Goal: Task Accomplishment & Management: Complete application form

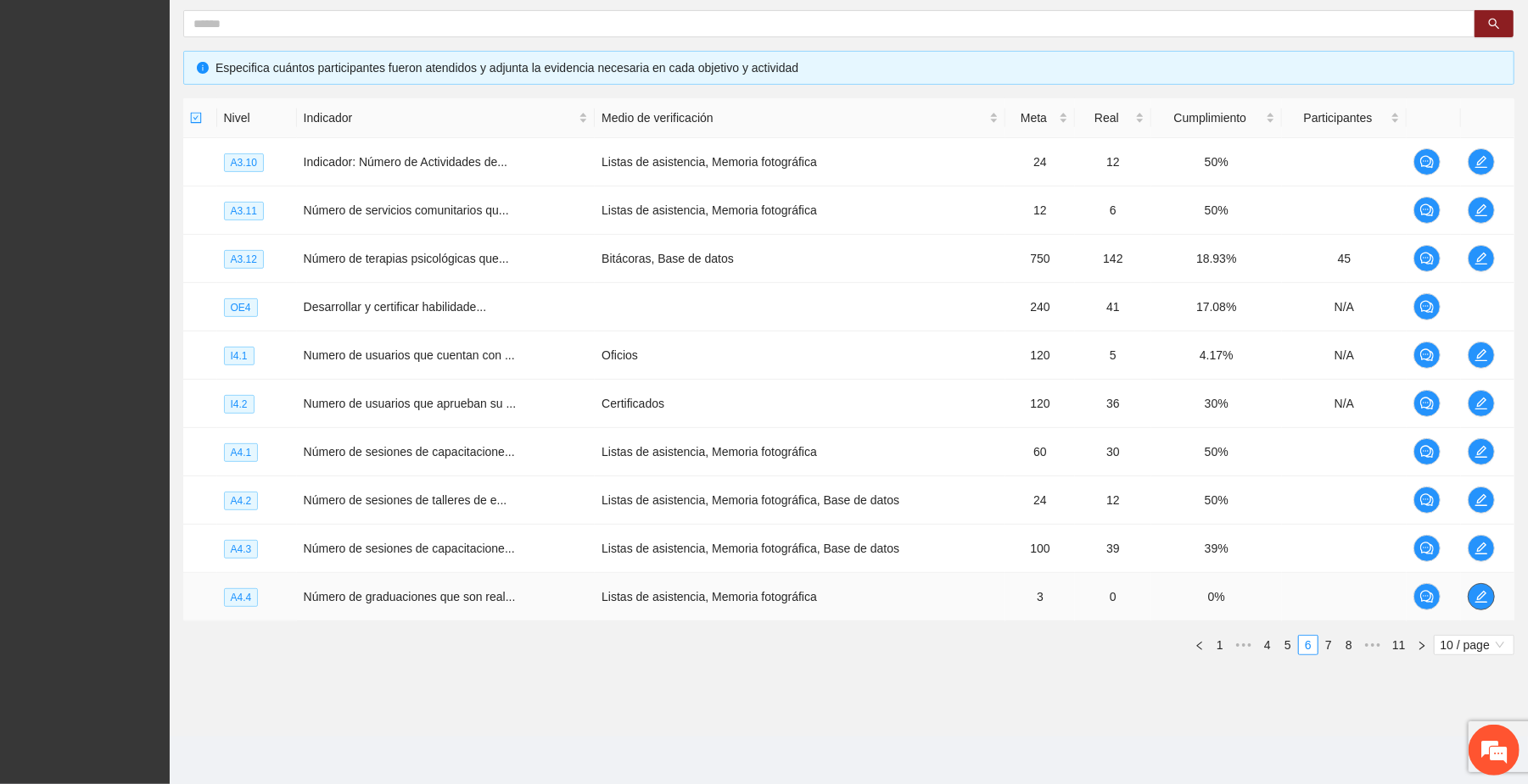
click at [1484, 595] on icon "edit" at bounding box center [1482, 597] width 14 height 14
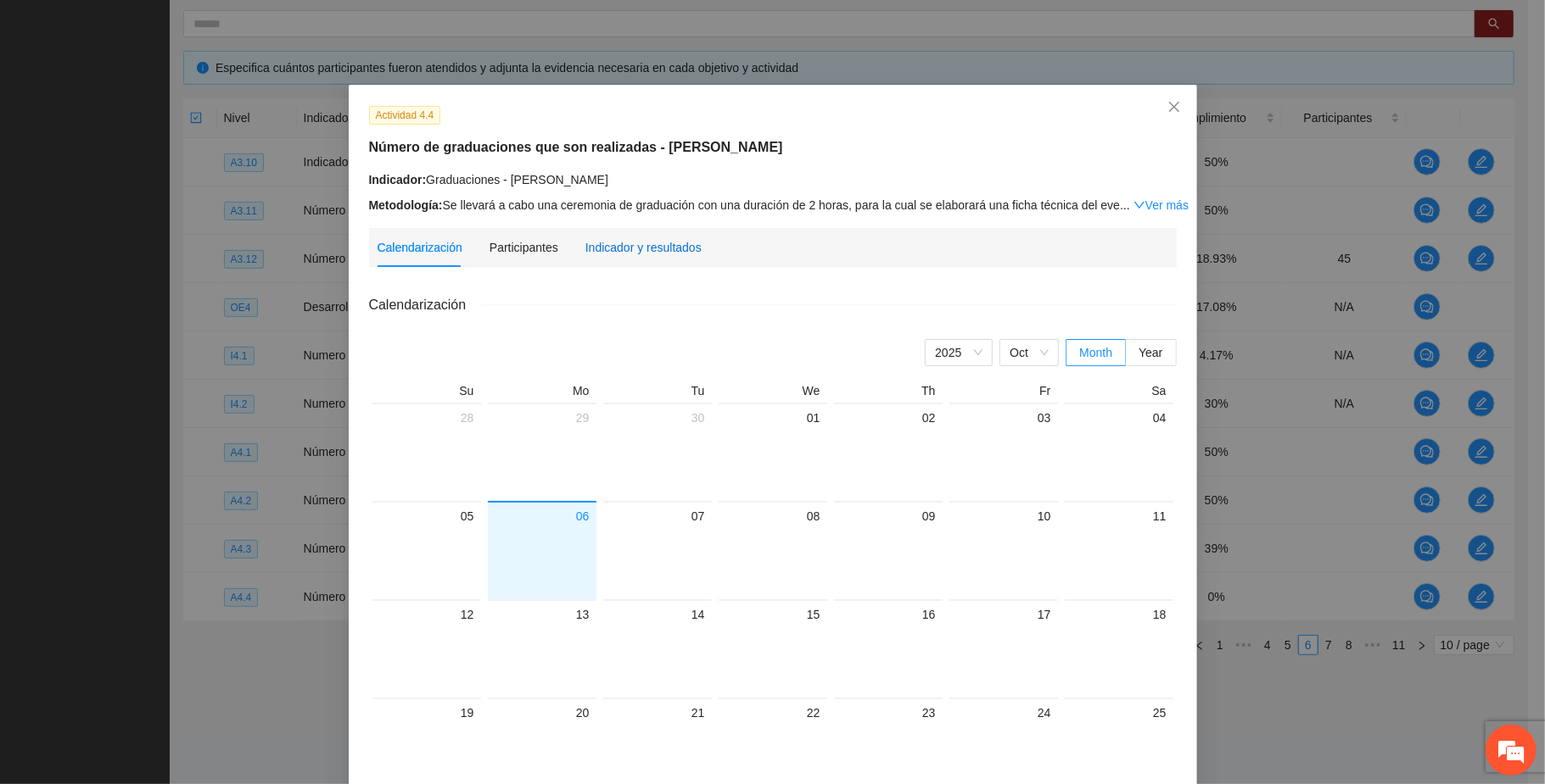
click at [649, 244] on div "Indicador y resultados" at bounding box center [644, 247] width 117 height 19
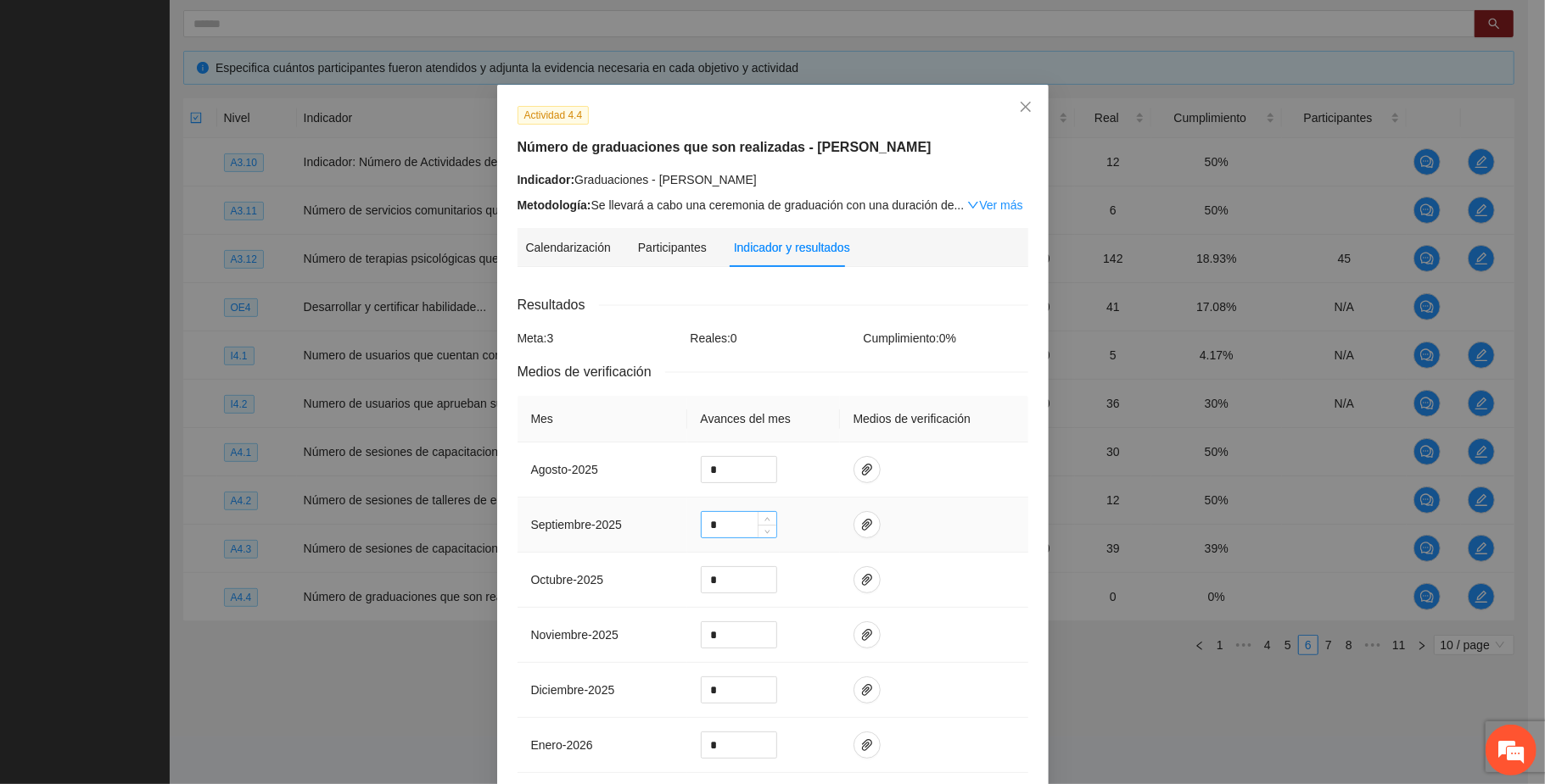
click at [713, 530] on input "*" at bounding box center [739, 525] width 75 height 26
type input "*"
click at [860, 524] on icon "paper-clip" at bounding box center [867, 525] width 14 height 14
click at [818, 475] on span "Adjuntar documento" at bounding box center [812, 476] width 106 height 19
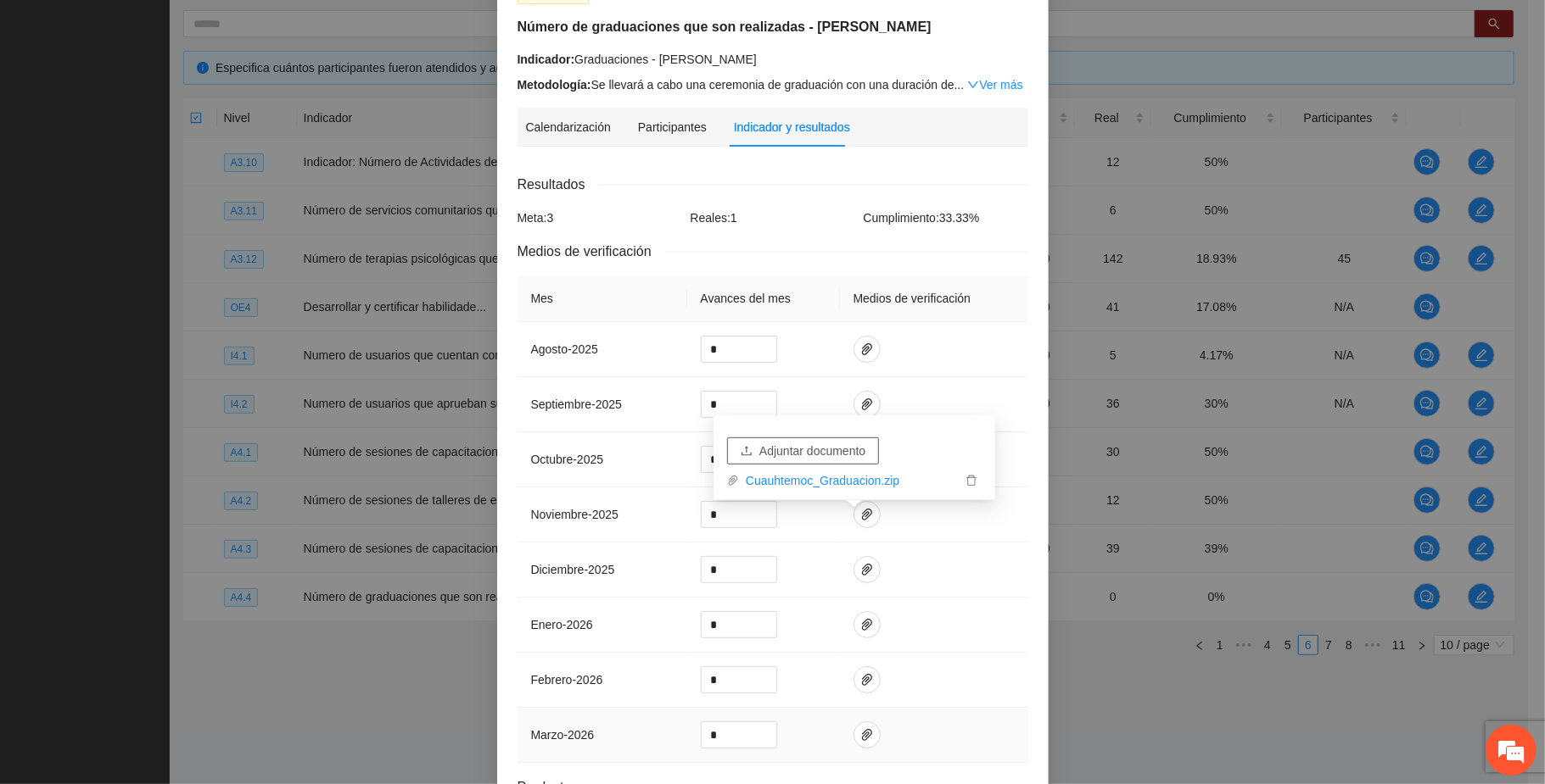
scroll to position [289, 0]
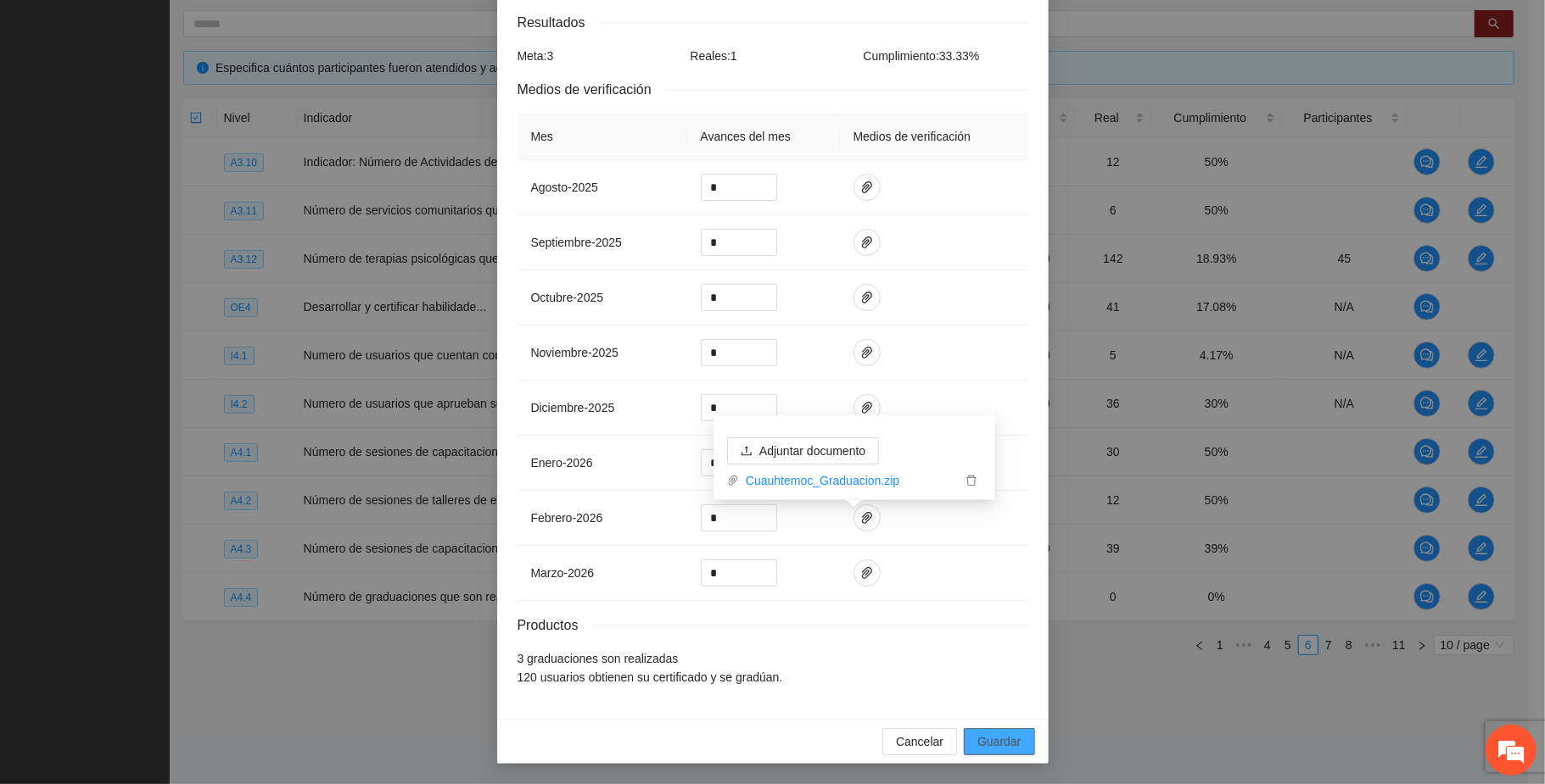
click at [999, 736] on span "Guardar" at bounding box center [999, 742] width 43 height 19
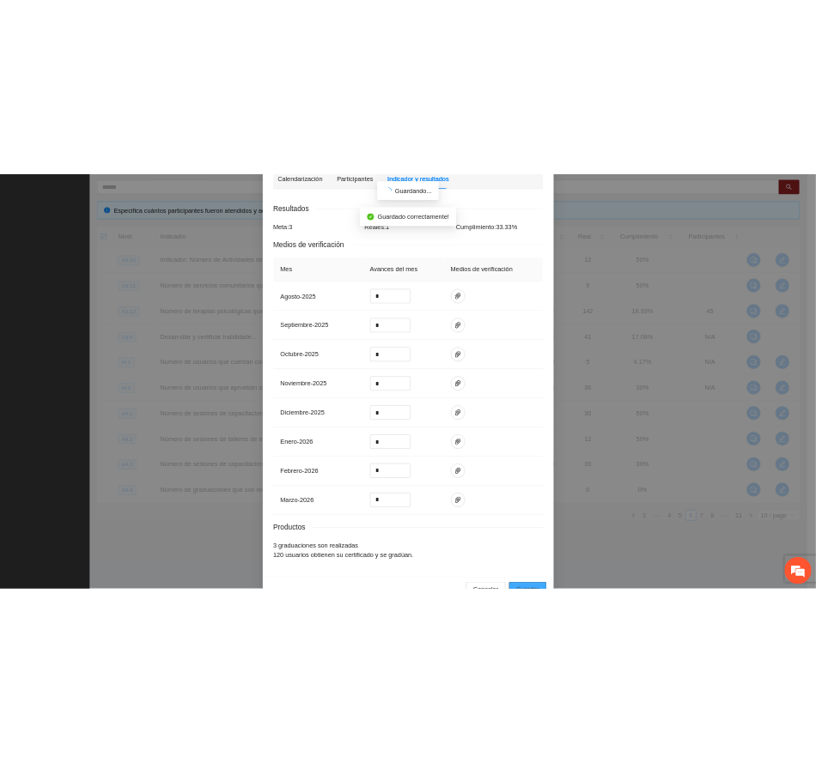
scroll to position [0, 0]
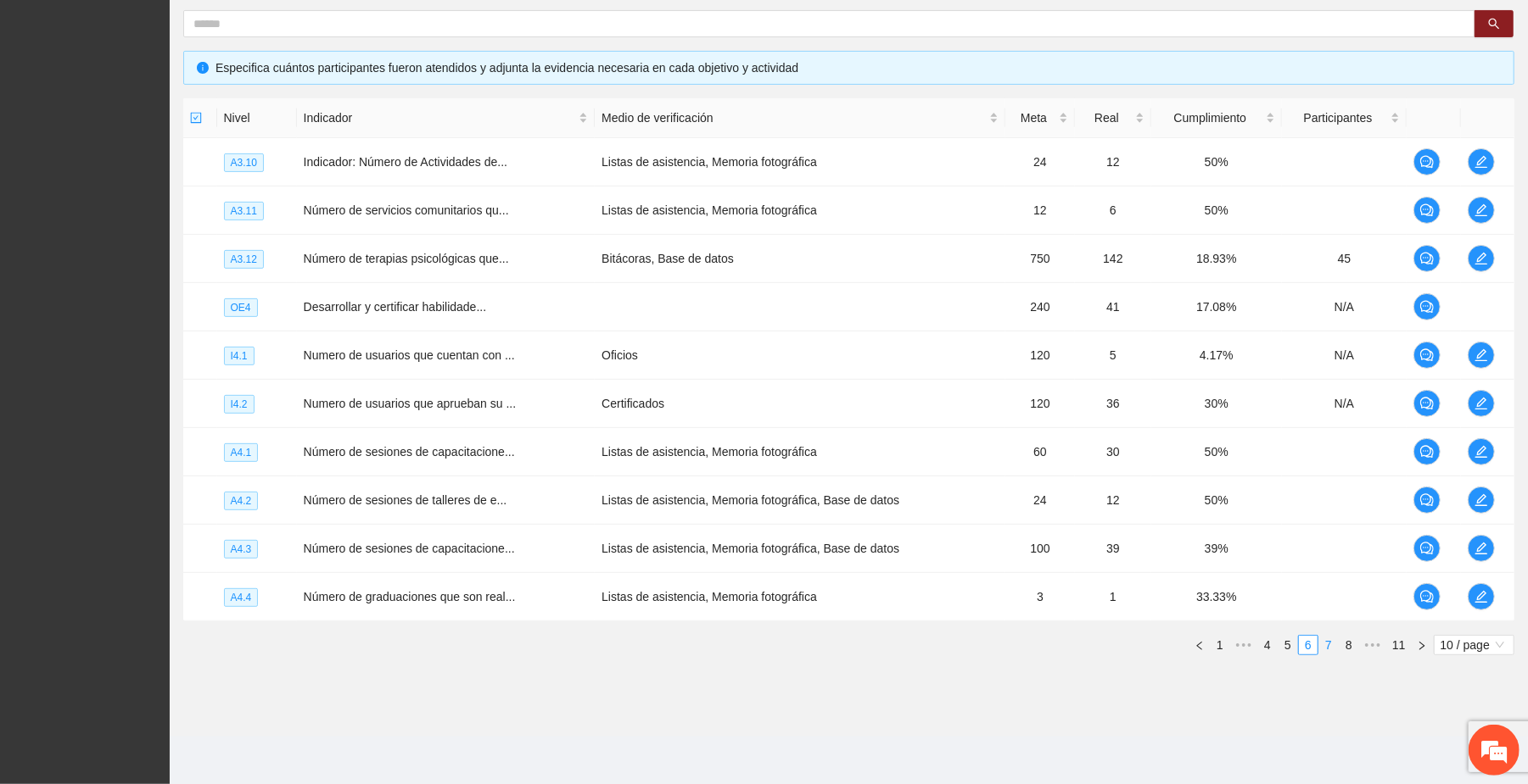
click at [1330, 645] on link "7" at bounding box center [1327, 645] width 19 height 19
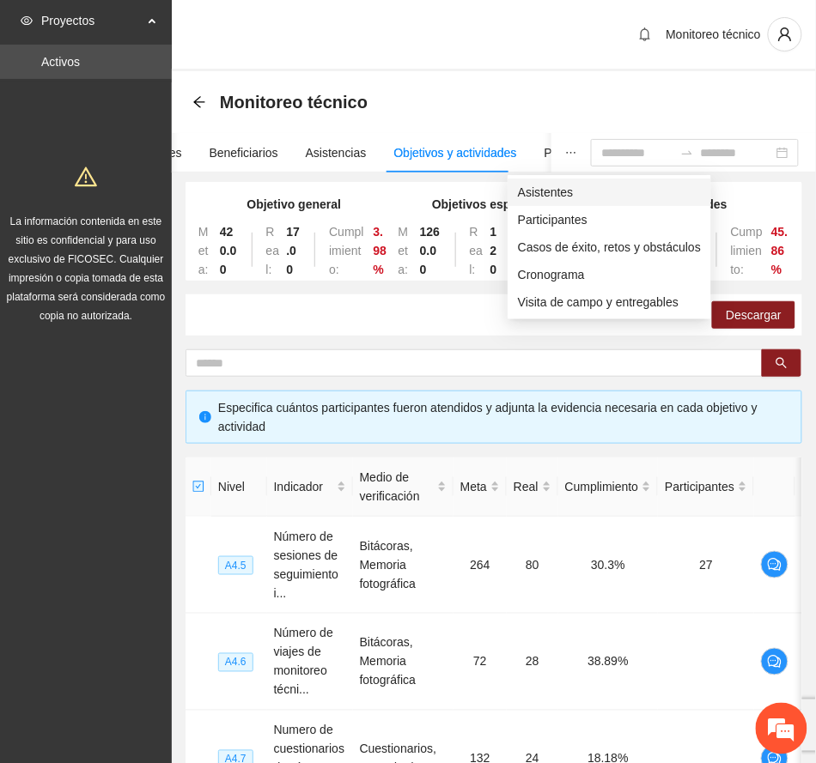
click at [557, 190] on span "Asistentes" at bounding box center [609, 192] width 183 height 19
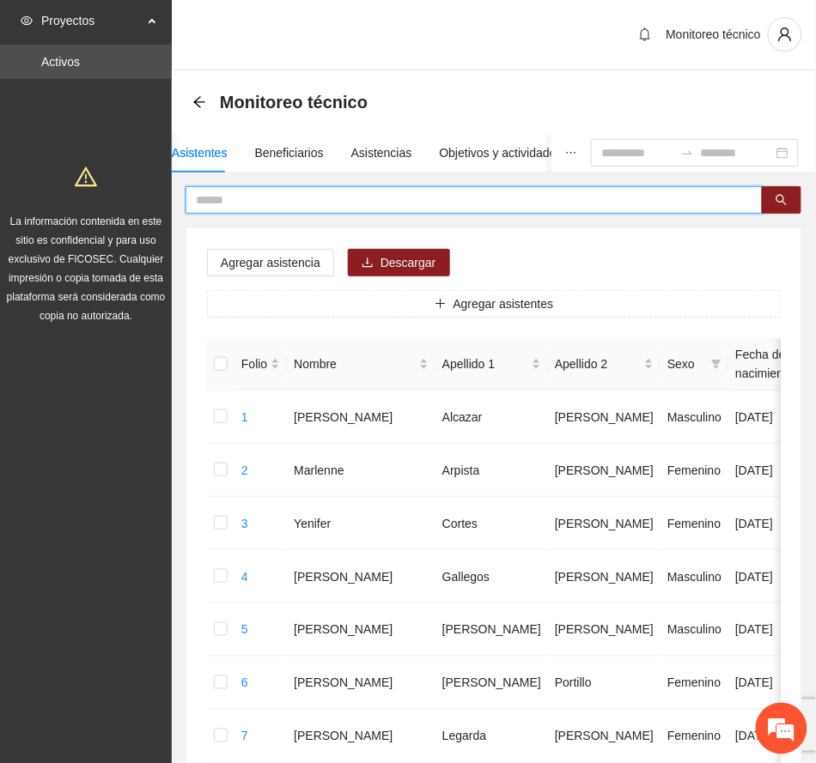
click at [293, 193] on input "text" at bounding box center [467, 200] width 543 height 19
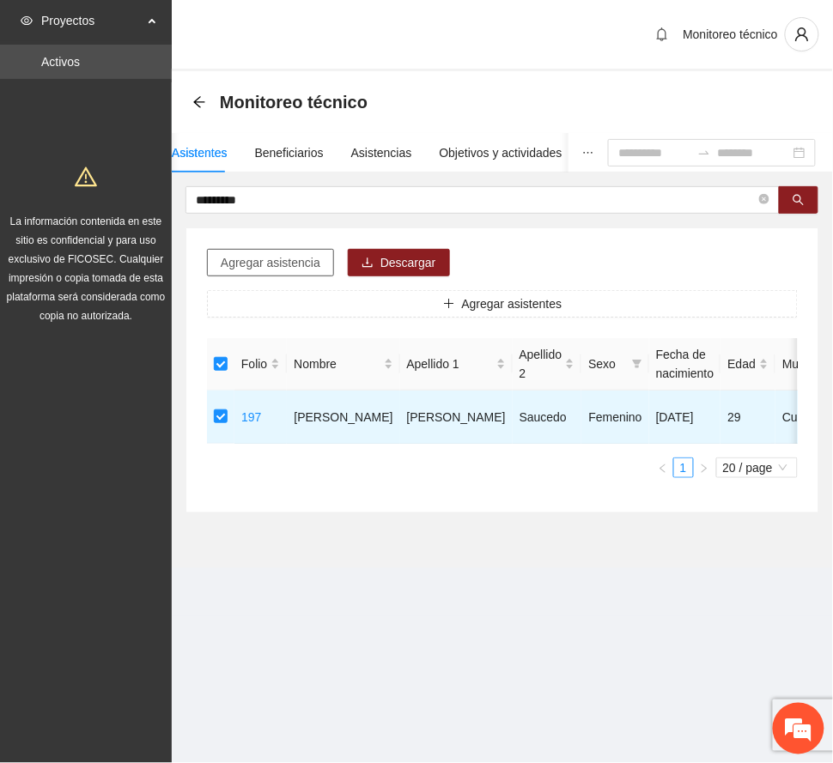
click at [280, 261] on span "Agregar asistencia" at bounding box center [271, 262] width 100 height 19
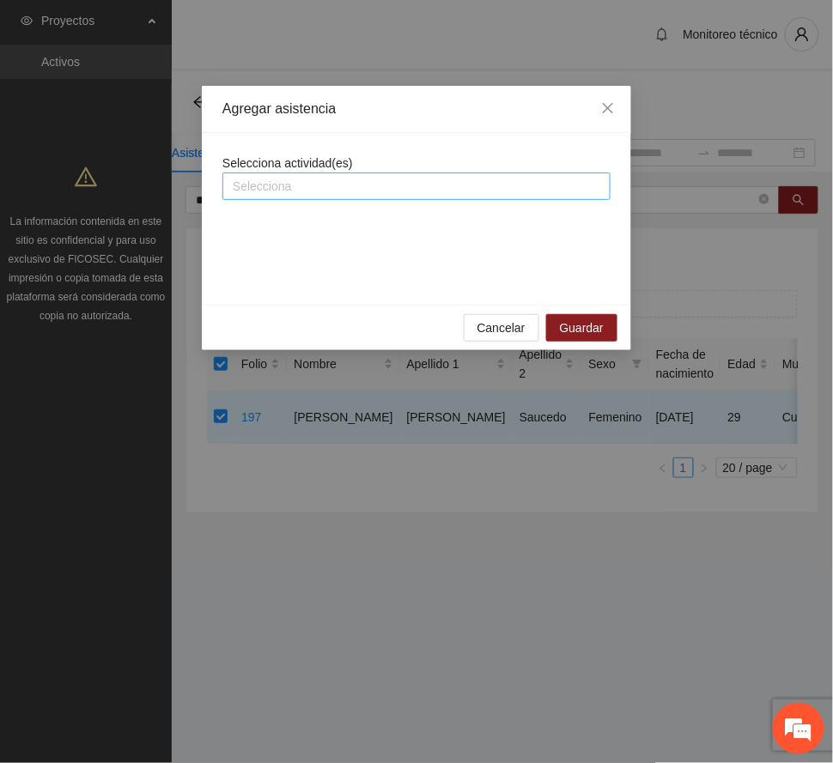
click at [340, 183] on div at bounding box center [417, 186] width 380 height 21
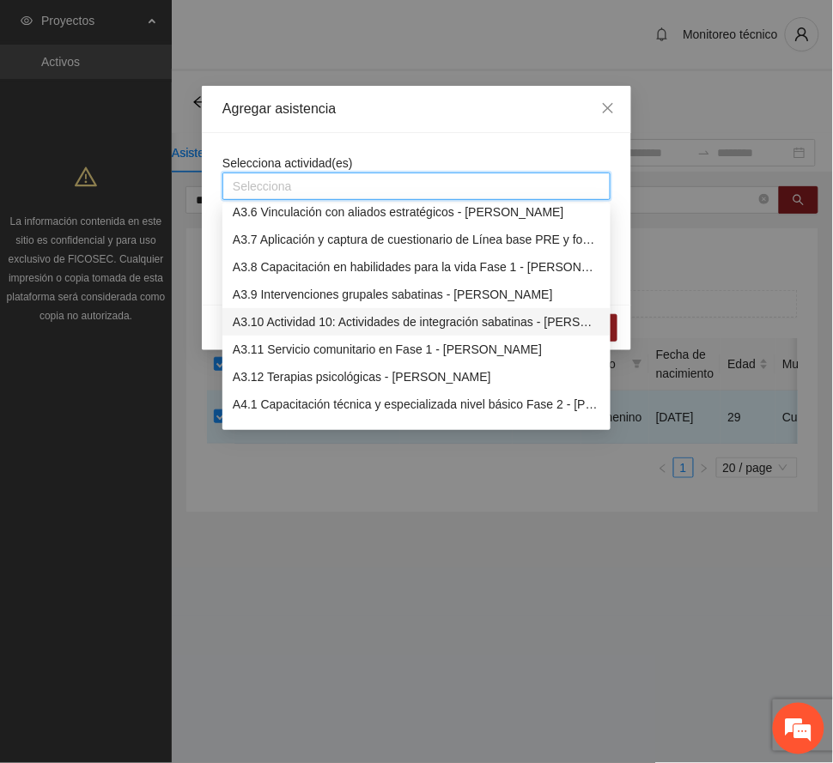
scroll to position [1145, 0]
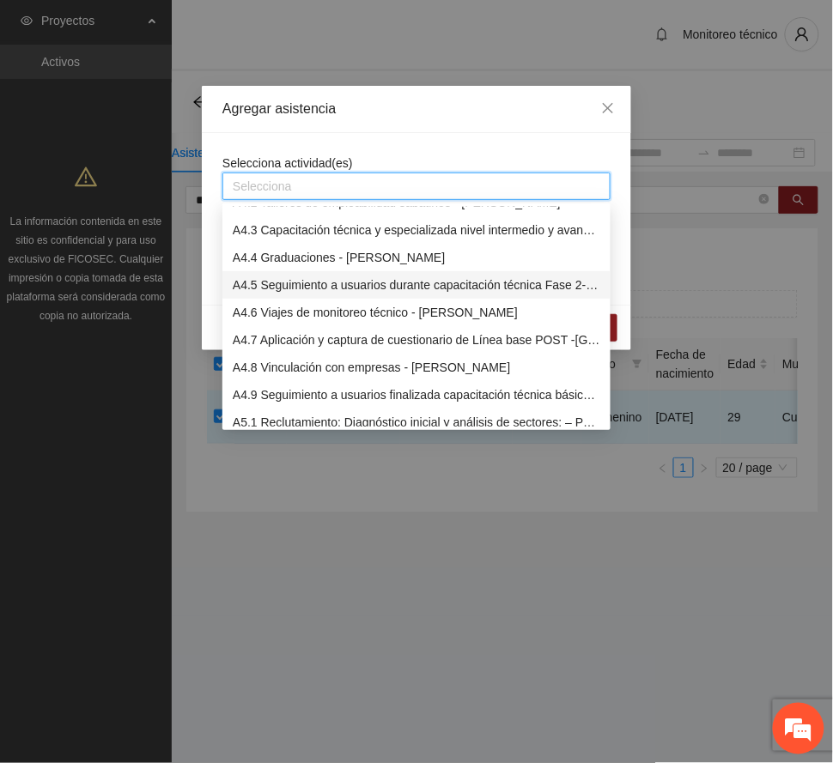
click at [413, 286] on div "A4.5 Seguimiento a usuarios durante capacitación técnica Fase 2- [PERSON_NAME]" at bounding box center [417, 285] width 368 height 19
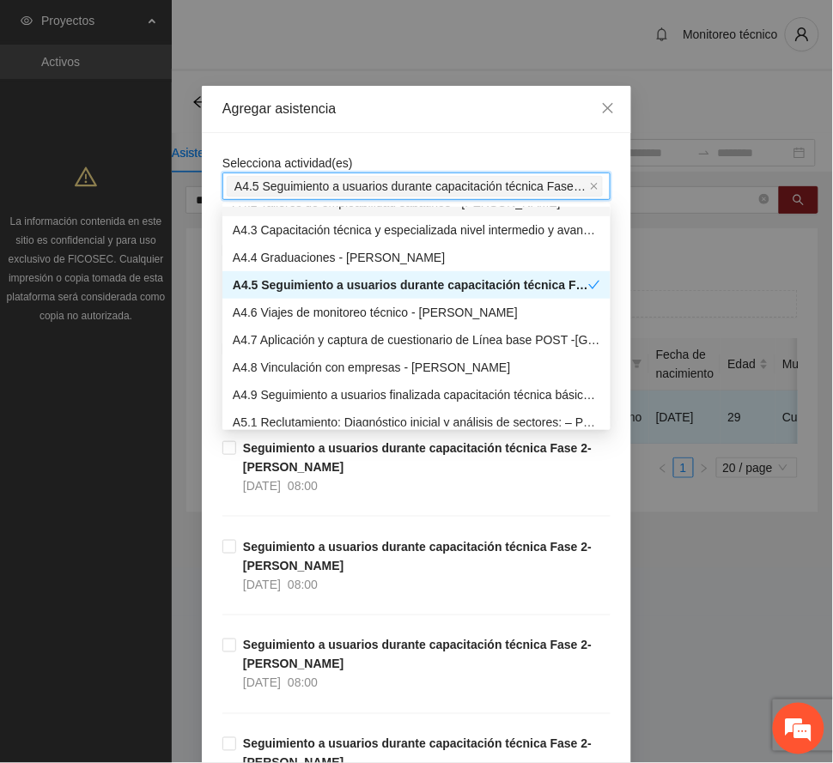
click at [457, 104] on div "Agregar asistencia" at bounding box center [416, 109] width 388 height 19
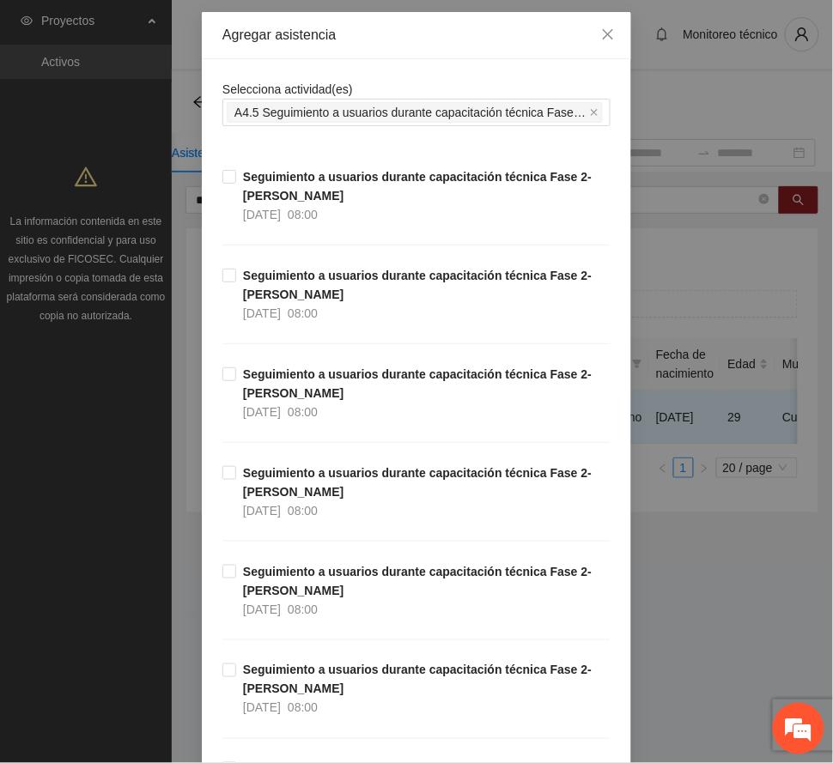
scroll to position [114, 0]
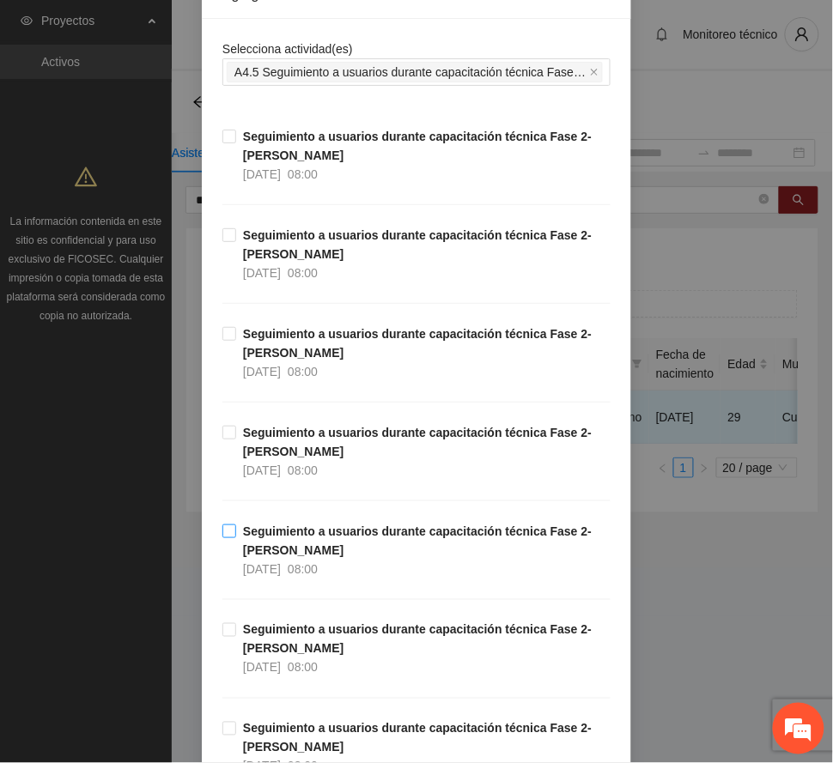
click at [332, 532] on strong "Seguimiento a usuarios durante capacitación técnica Fase 2- [PERSON_NAME]" at bounding box center [417, 541] width 349 height 33
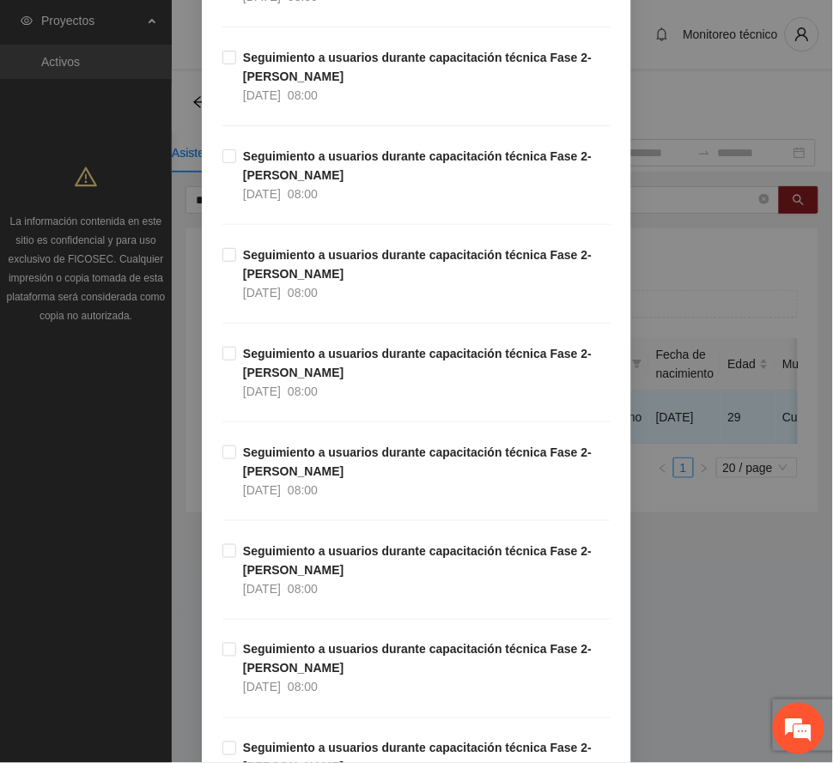
scroll to position [916, 0]
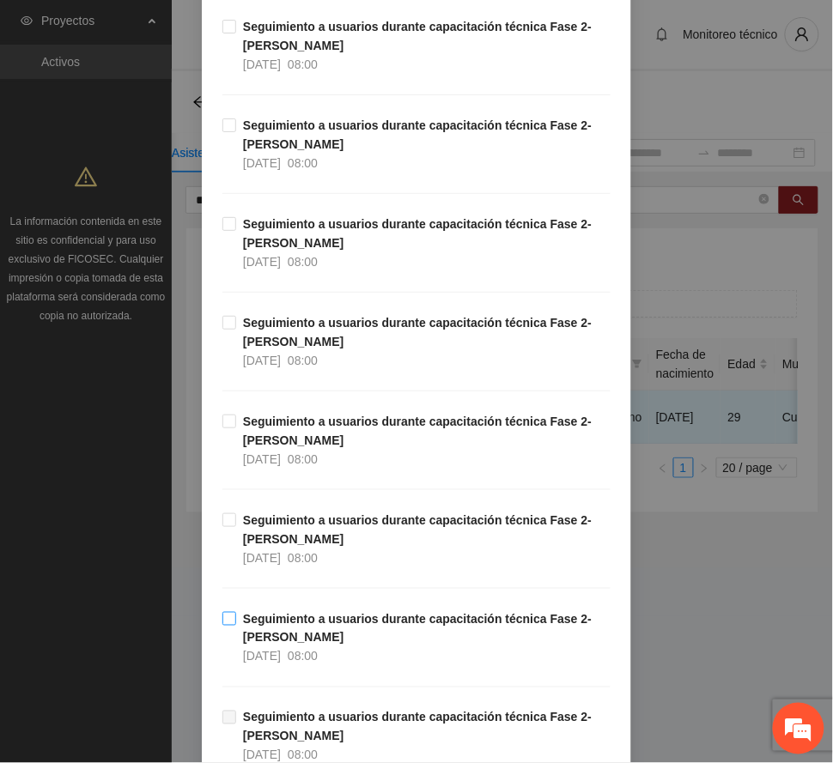
click at [338, 627] on strong "Seguimiento a usuarios durante capacitación técnica Fase 2- [PERSON_NAME]" at bounding box center [417, 628] width 349 height 33
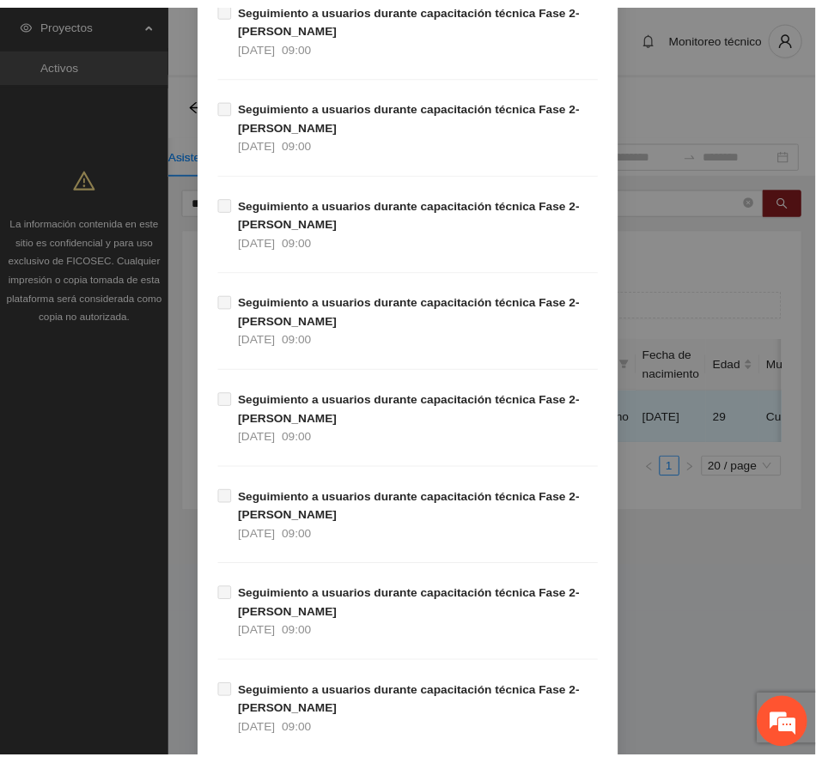
scroll to position [2876, 0]
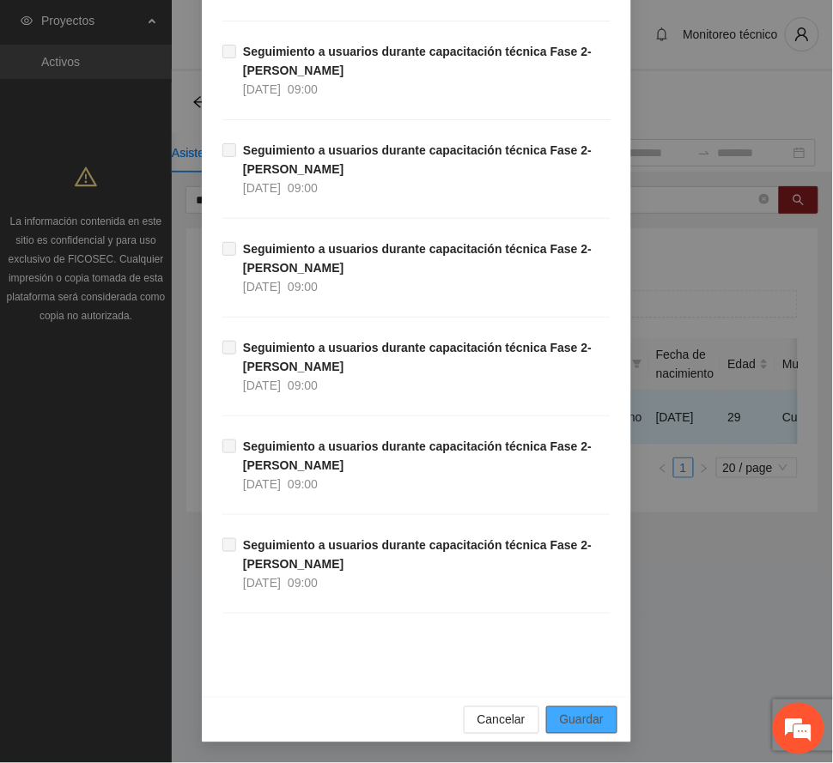
click at [591, 719] on span "Guardar" at bounding box center [582, 720] width 44 height 19
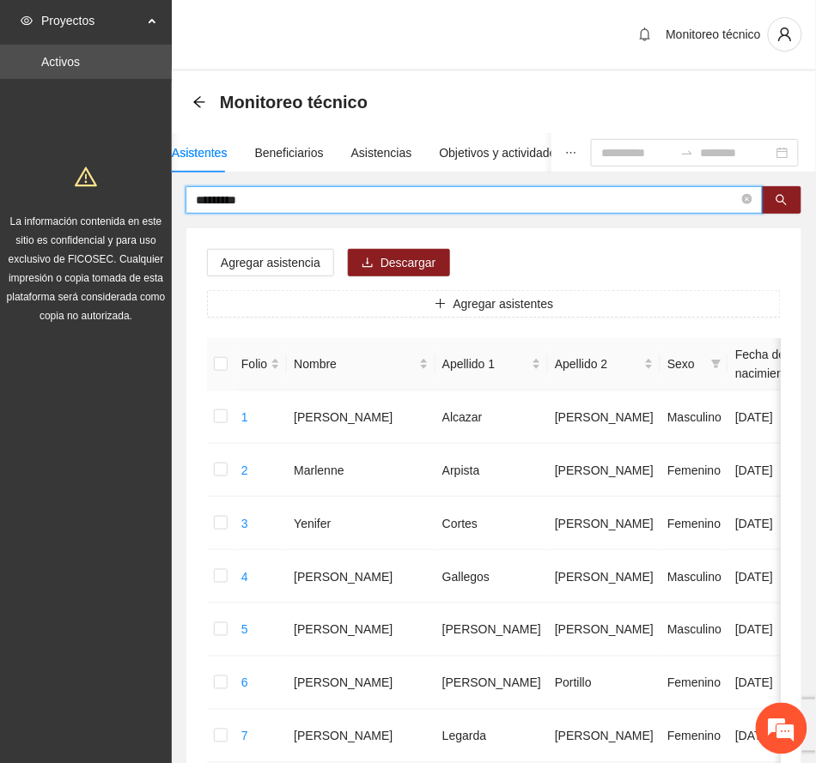
drag, startPoint x: 276, startPoint y: 201, endPoint x: 83, endPoint y: 186, distance: 192.9
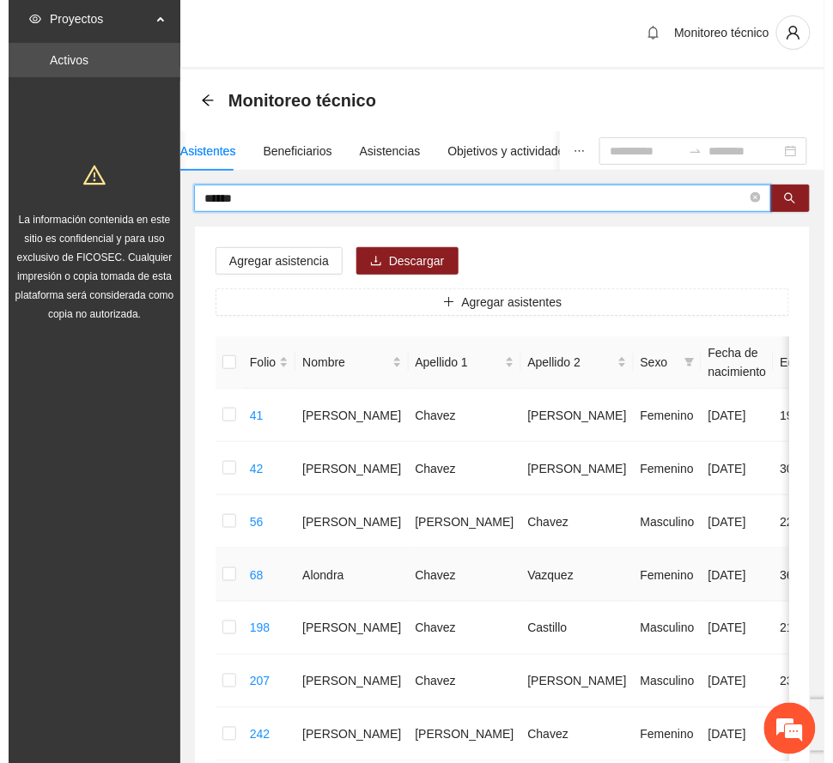
scroll to position [0, 0]
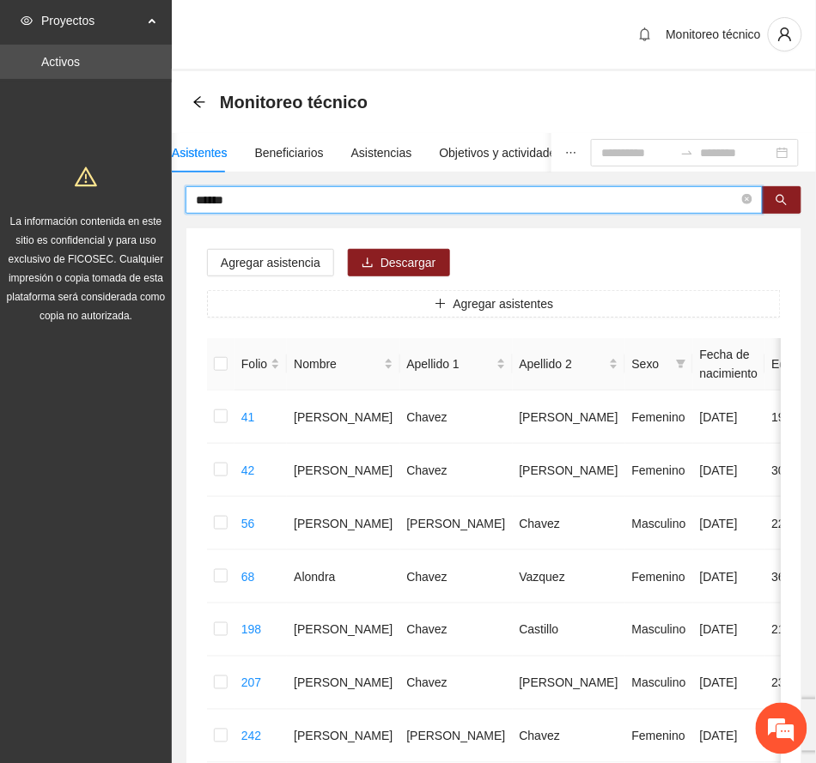
drag, startPoint x: 252, startPoint y: 201, endPoint x: 153, endPoint y: 180, distance: 100.9
click at [153, 180] on section "Proyectos Activos La información contenida en este sitio es confidencial y para…" at bounding box center [408, 468] width 816 height 936
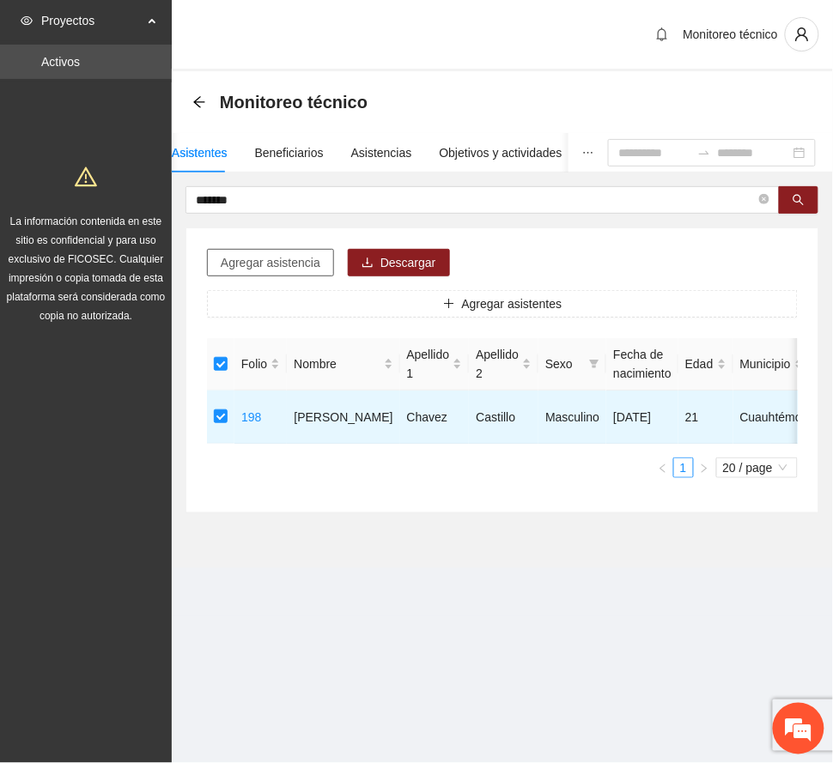
click at [306, 268] on span "Agregar asistencia" at bounding box center [271, 262] width 100 height 19
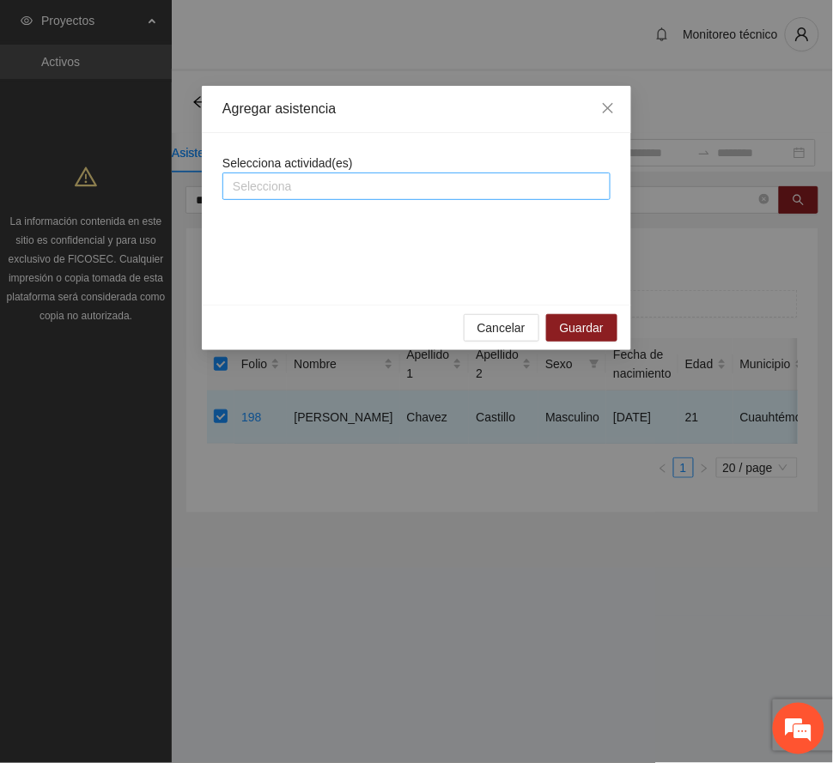
click at [317, 194] on div at bounding box center [417, 186] width 380 height 21
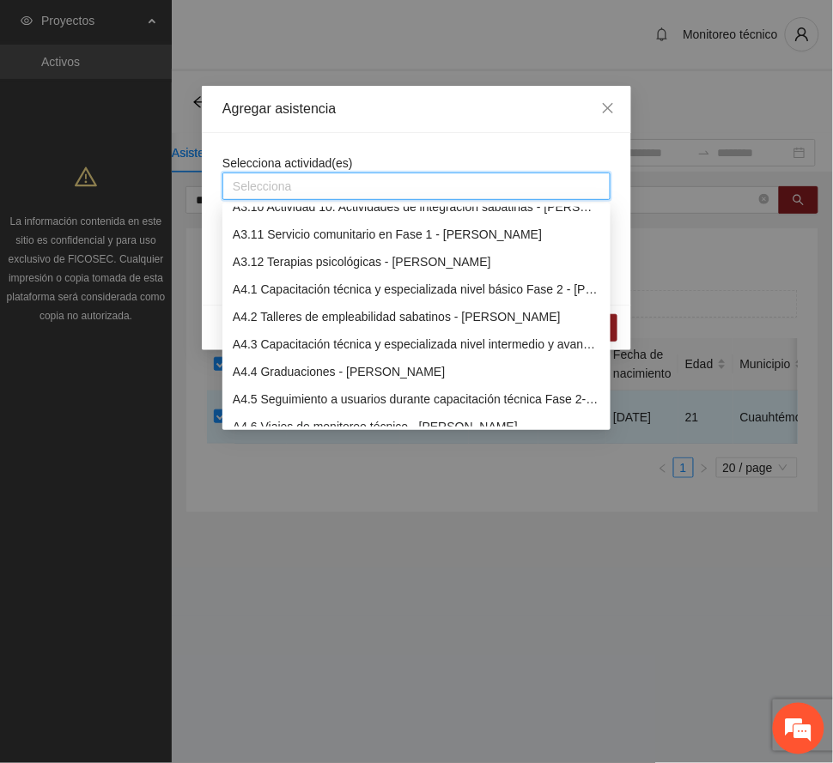
scroll to position [1145, 0]
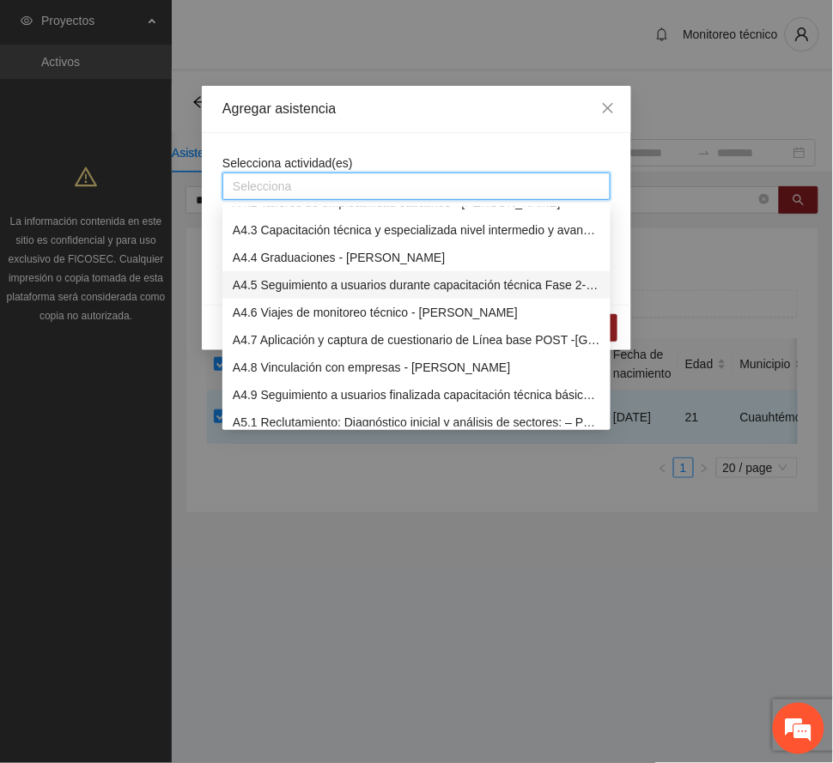
click at [313, 289] on div "A4.5 Seguimiento a usuarios durante capacitación técnica Fase 2- [PERSON_NAME]" at bounding box center [417, 285] width 368 height 19
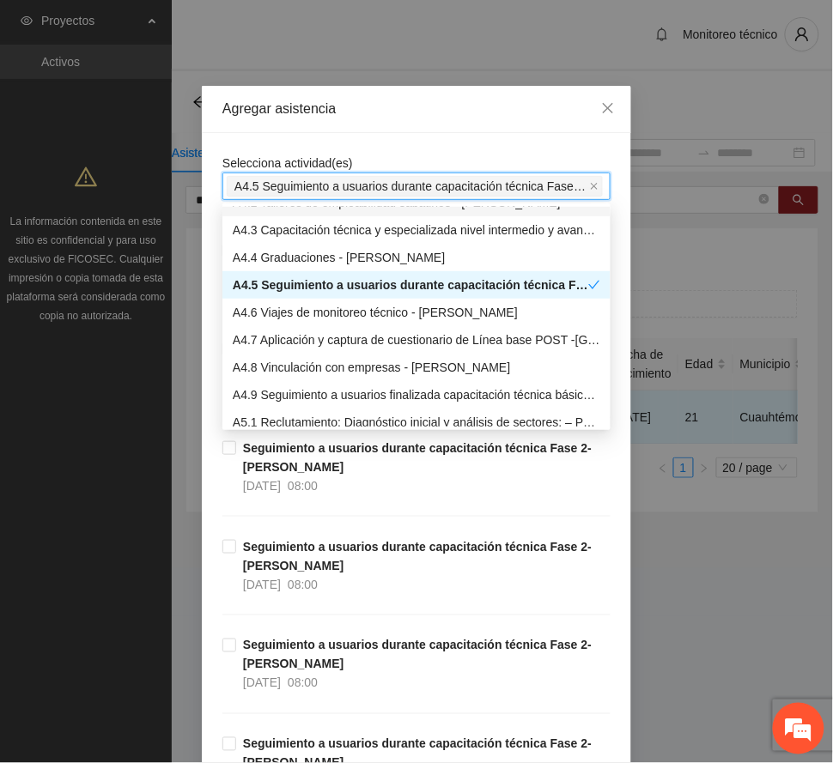
click at [403, 108] on div "Agregar asistencia" at bounding box center [416, 109] width 388 height 19
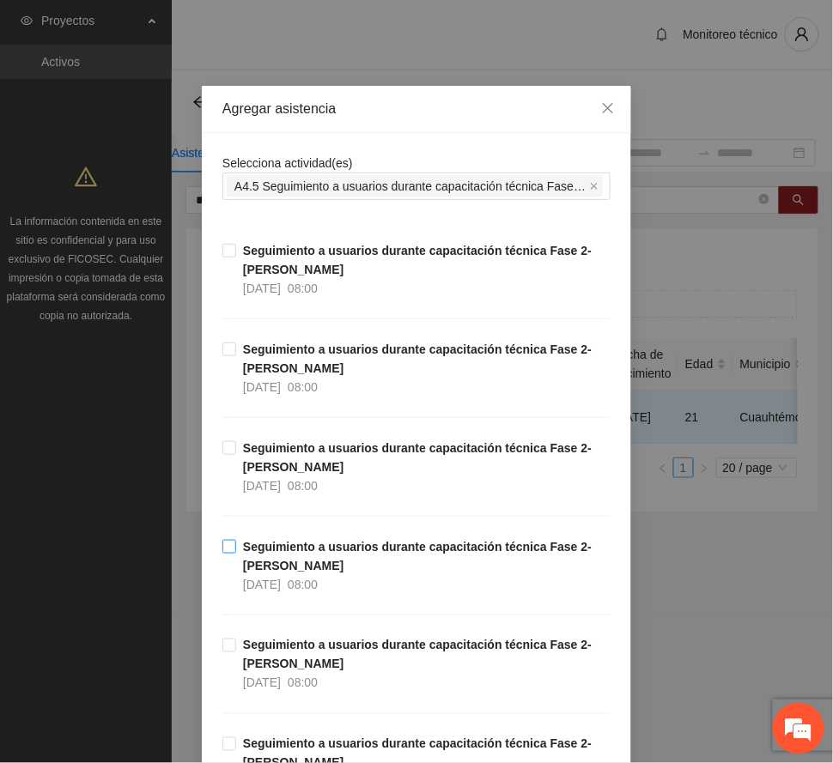
click at [283, 551] on strong "Seguimiento a usuarios durante capacitación técnica Fase 2- [PERSON_NAME]" at bounding box center [417, 556] width 349 height 33
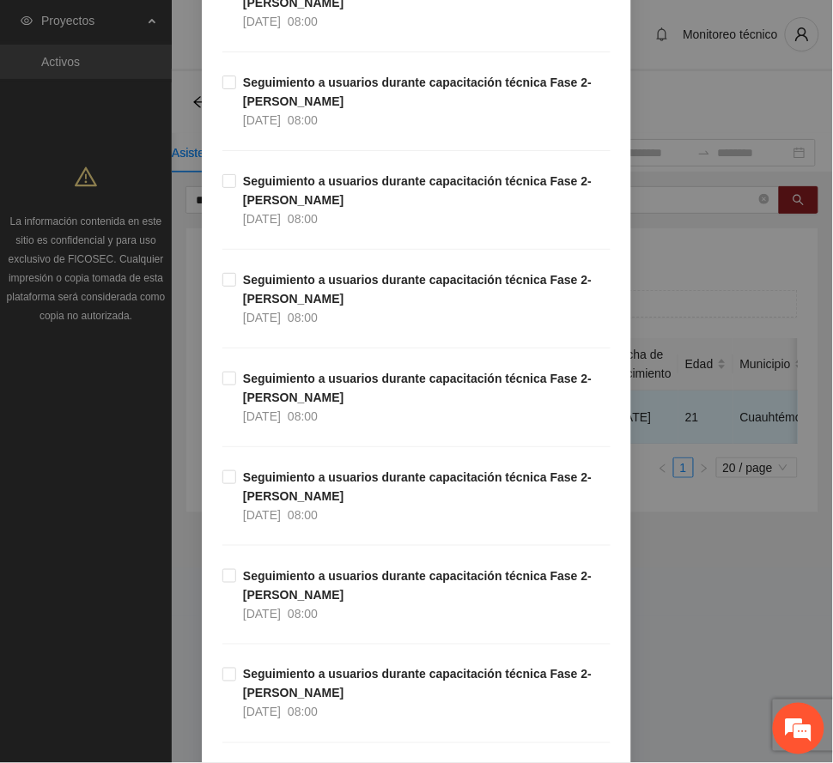
scroll to position [801, 0]
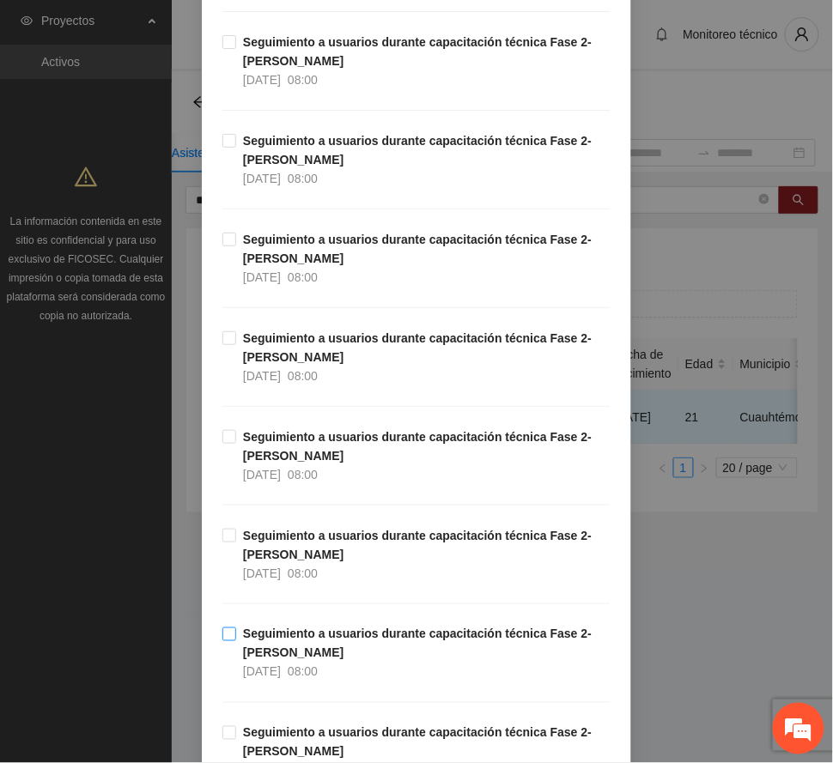
click at [314, 644] on strong "Seguimiento a usuarios durante capacitación técnica Fase 2- [PERSON_NAME]" at bounding box center [417, 644] width 349 height 33
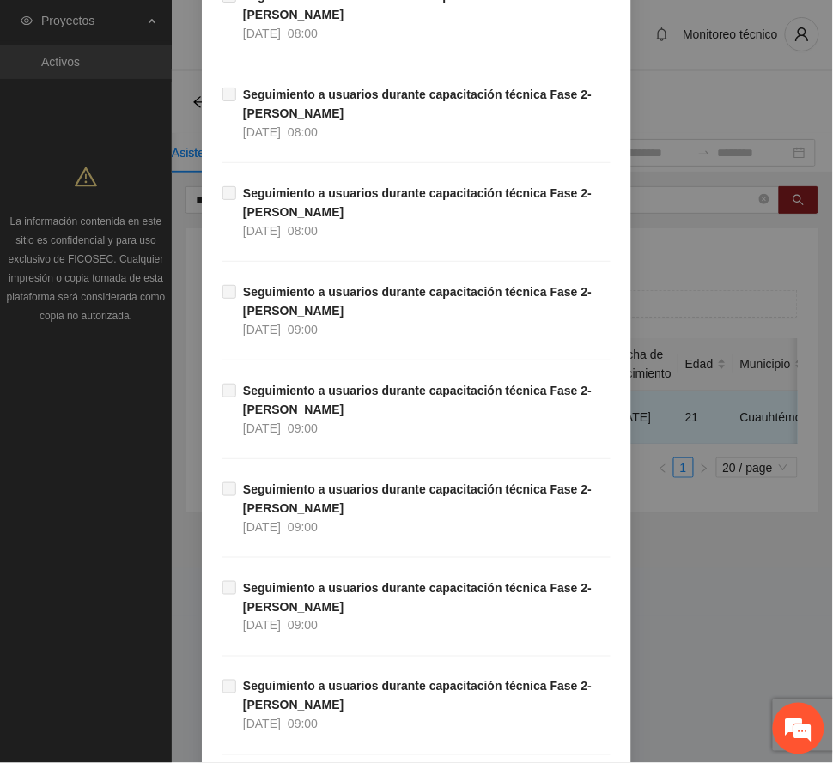
scroll to position [2876, 0]
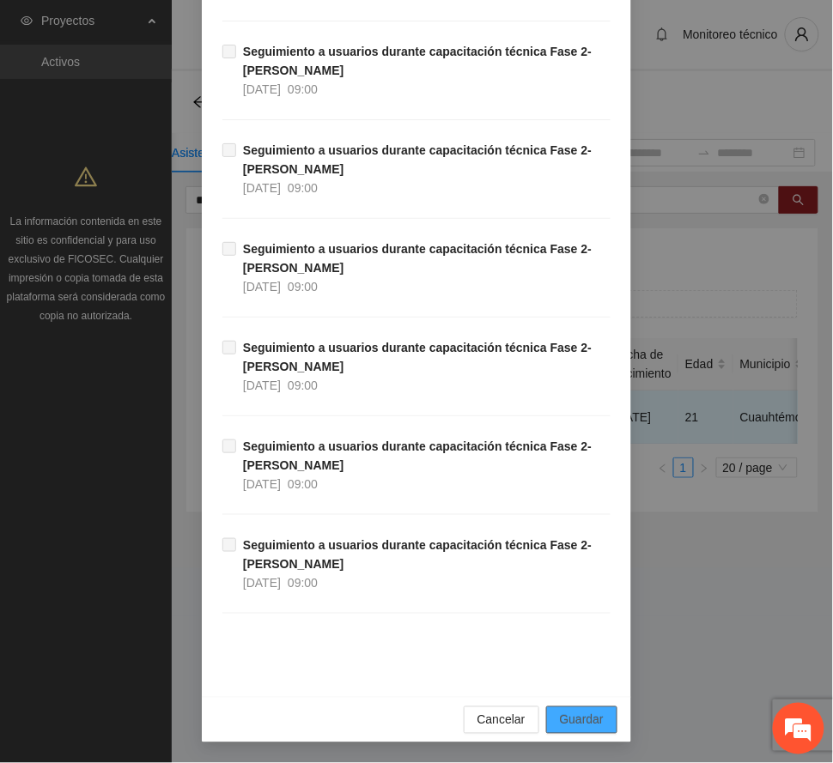
click at [571, 719] on span "Guardar" at bounding box center [582, 720] width 44 height 19
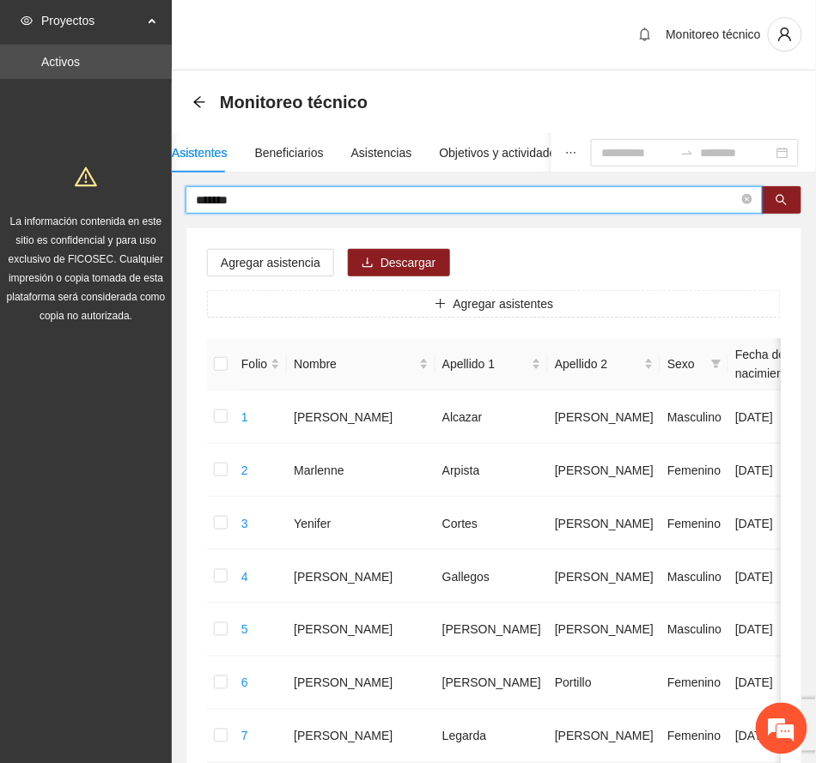
drag, startPoint x: 247, startPoint y: 200, endPoint x: 73, endPoint y: 187, distance: 174.8
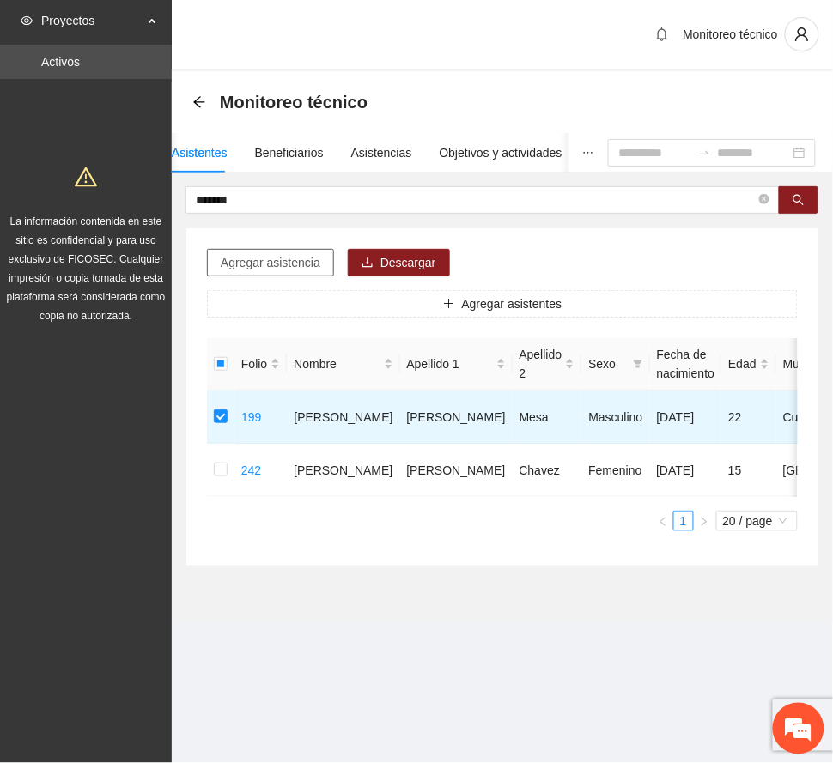
click at [289, 259] on span "Agregar asistencia" at bounding box center [271, 262] width 100 height 19
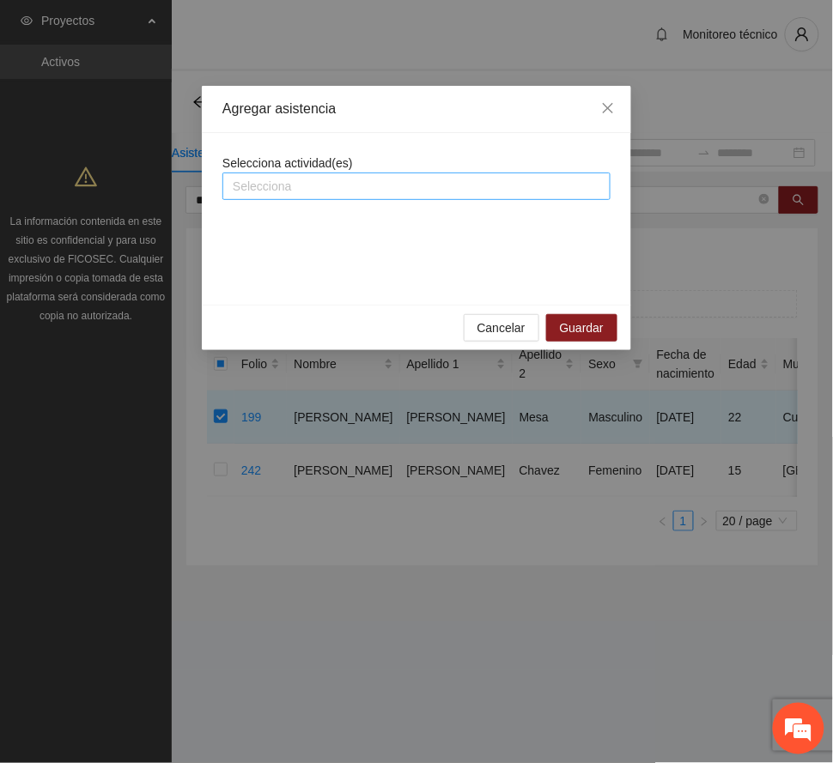
click at [318, 194] on div at bounding box center [417, 186] width 380 height 21
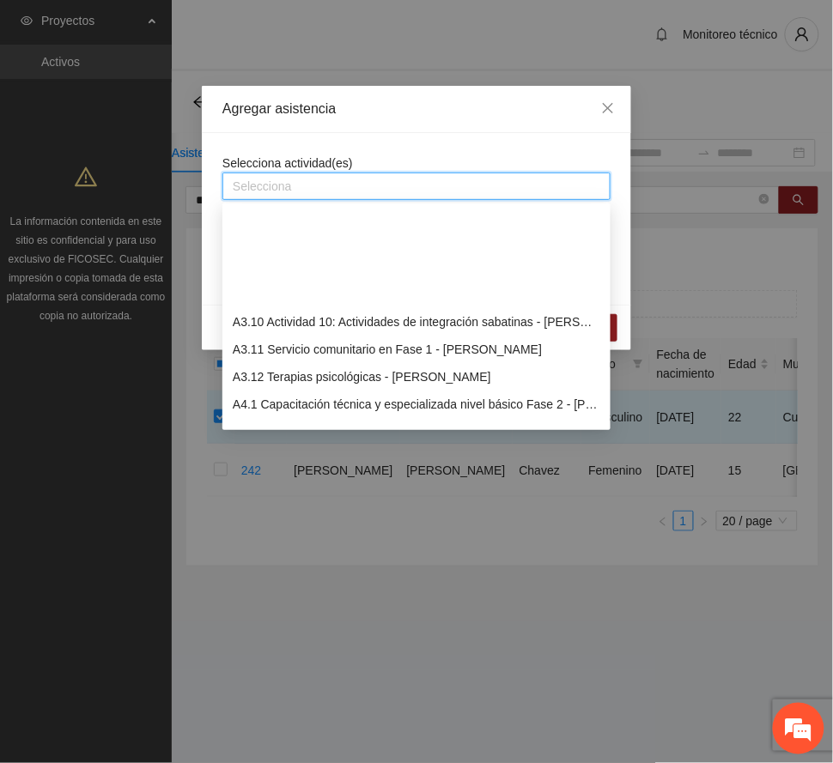
scroll to position [1031, 0]
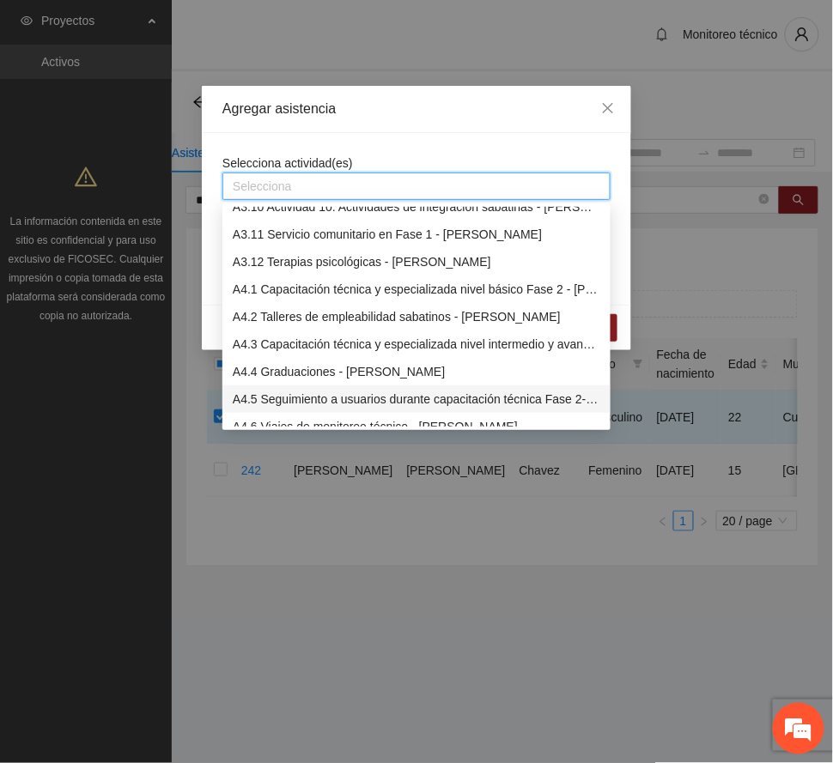
click at [352, 397] on div "A4.5 Seguimiento a usuarios durante capacitación técnica Fase 2- [PERSON_NAME]" at bounding box center [417, 399] width 368 height 19
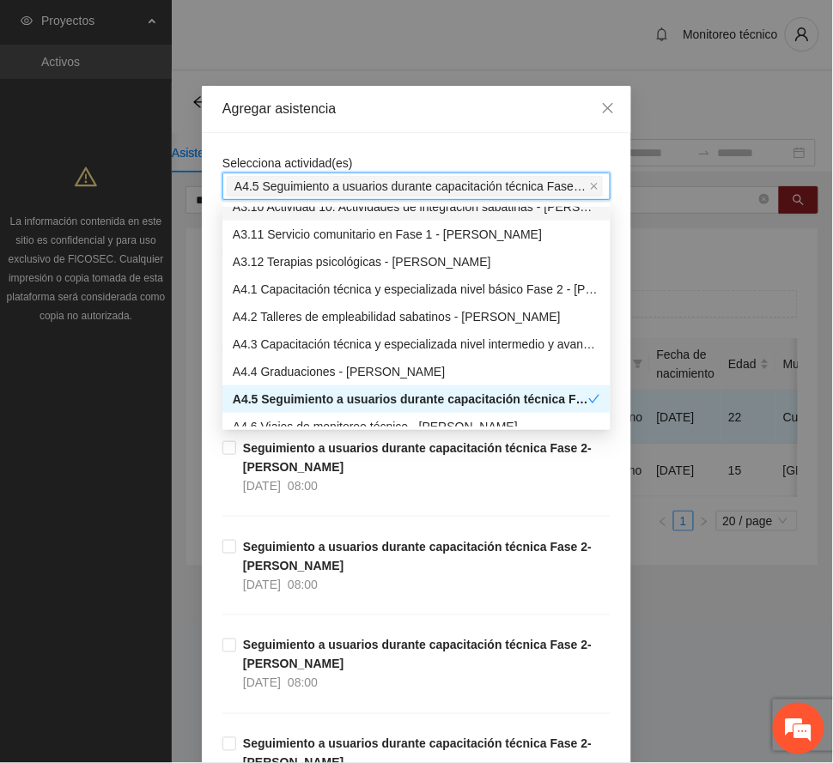
click at [390, 104] on div "Agregar asistencia" at bounding box center [416, 109] width 388 height 19
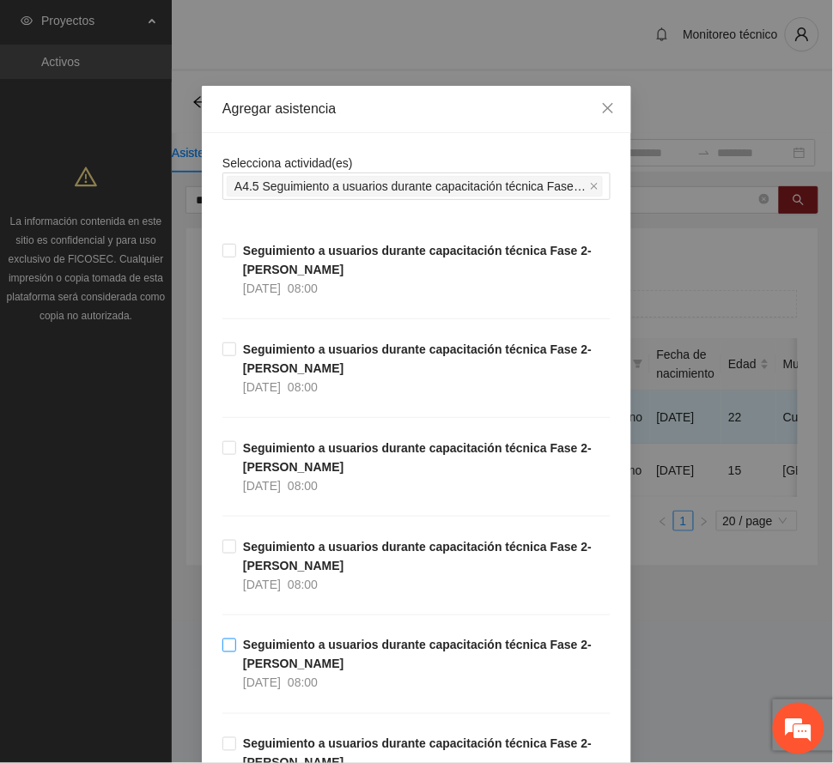
click at [287, 660] on strong "Seguimiento a usuarios durante capacitación técnica Fase 2- [PERSON_NAME]" at bounding box center [417, 655] width 349 height 33
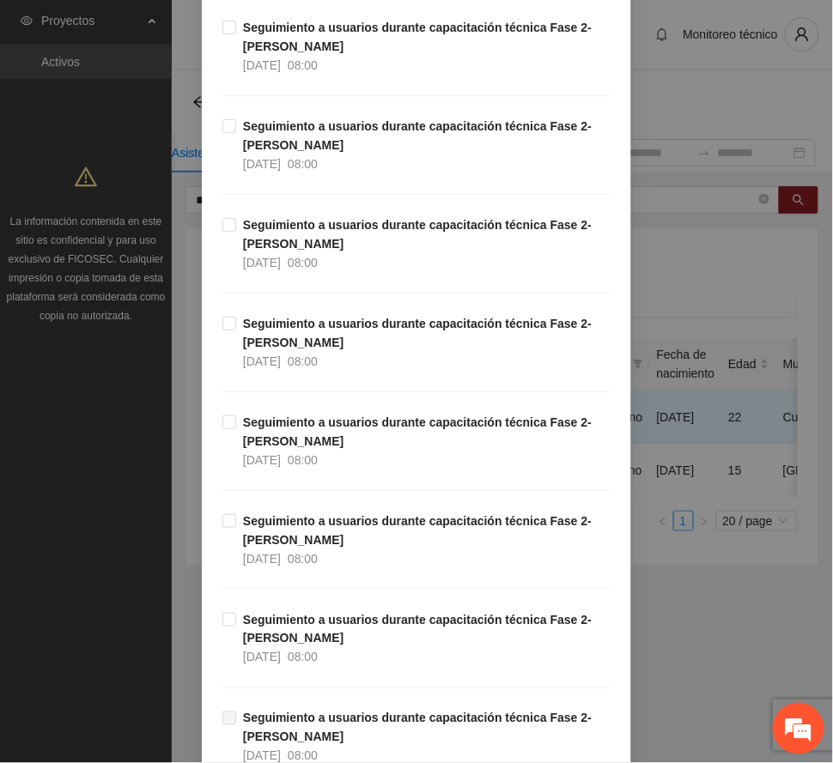
scroll to position [916, 0]
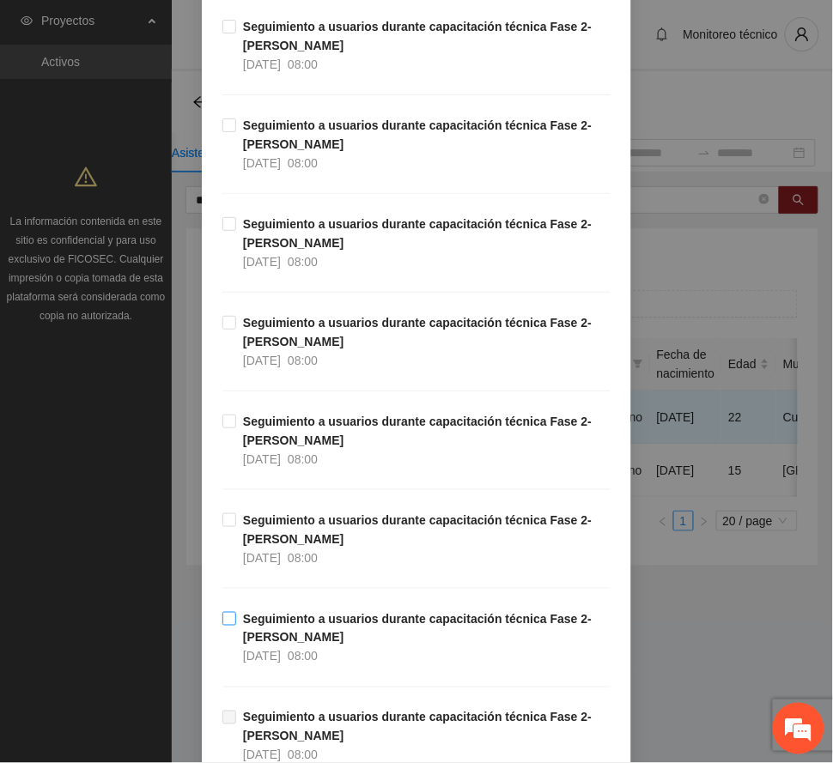
click at [317, 623] on strong "Seguimiento a usuarios durante capacitación técnica Fase 2- [PERSON_NAME]" at bounding box center [417, 628] width 349 height 33
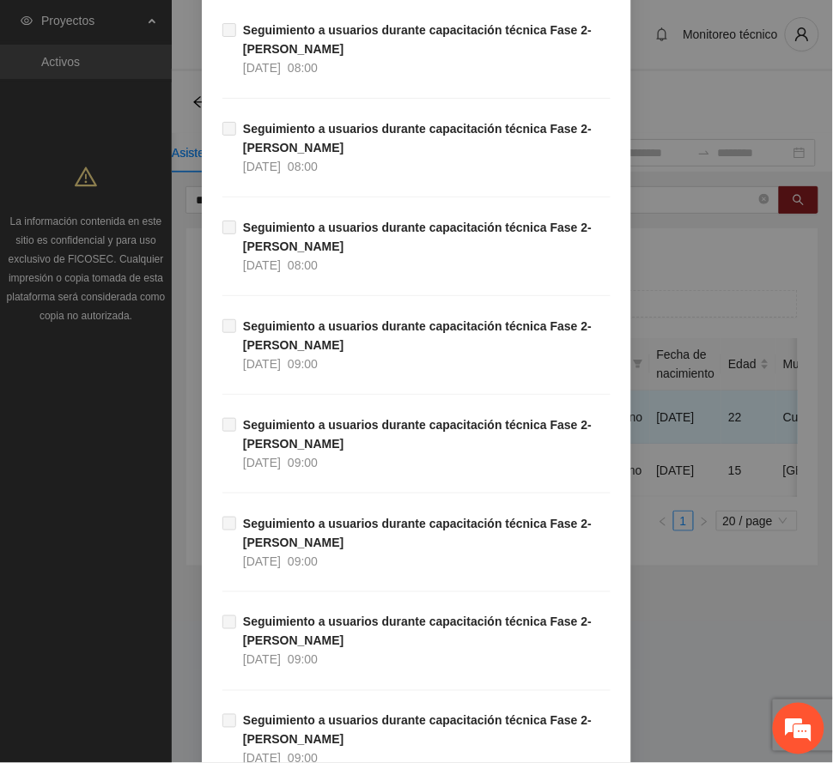
scroll to position [2876, 0]
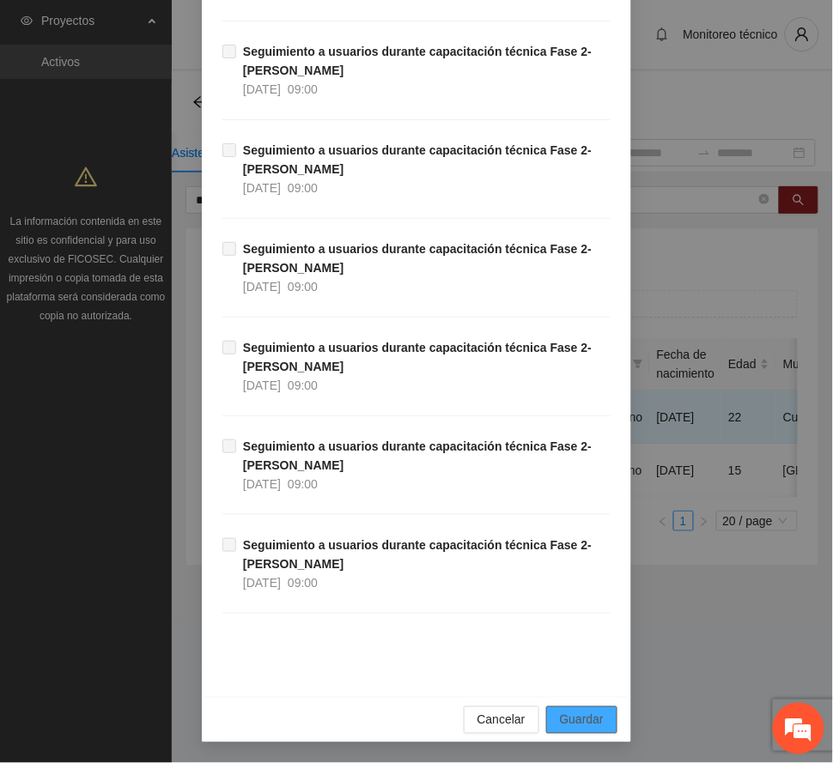
click at [593, 719] on span "Guardar" at bounding box center [582, 720] width 44 height 19
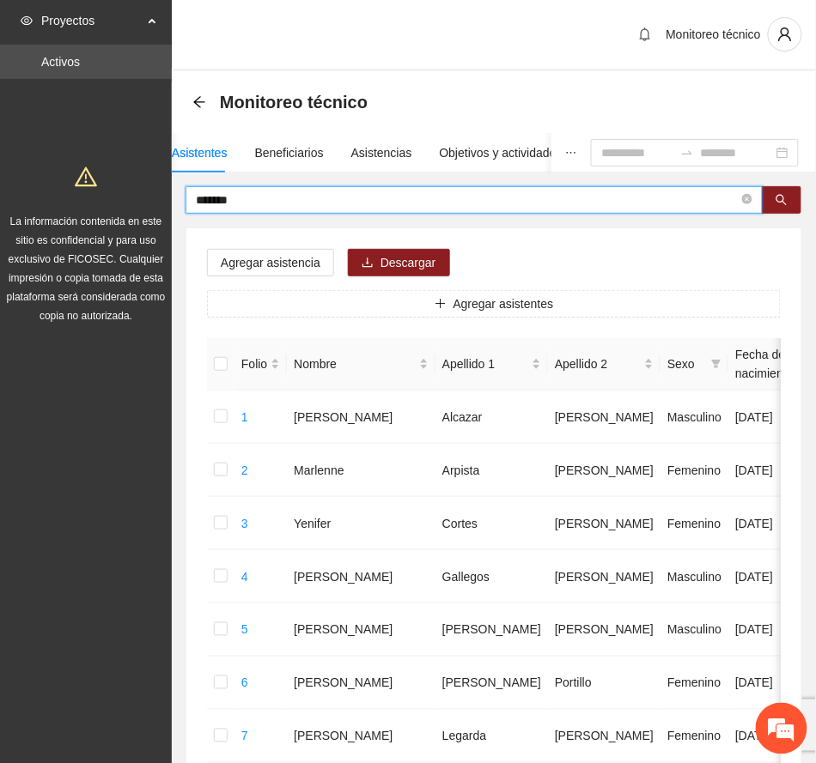
drag, startPoint x: 265, startPoint y: 204, endPoint x: 34, endPoint y: 214, distance: 231.2
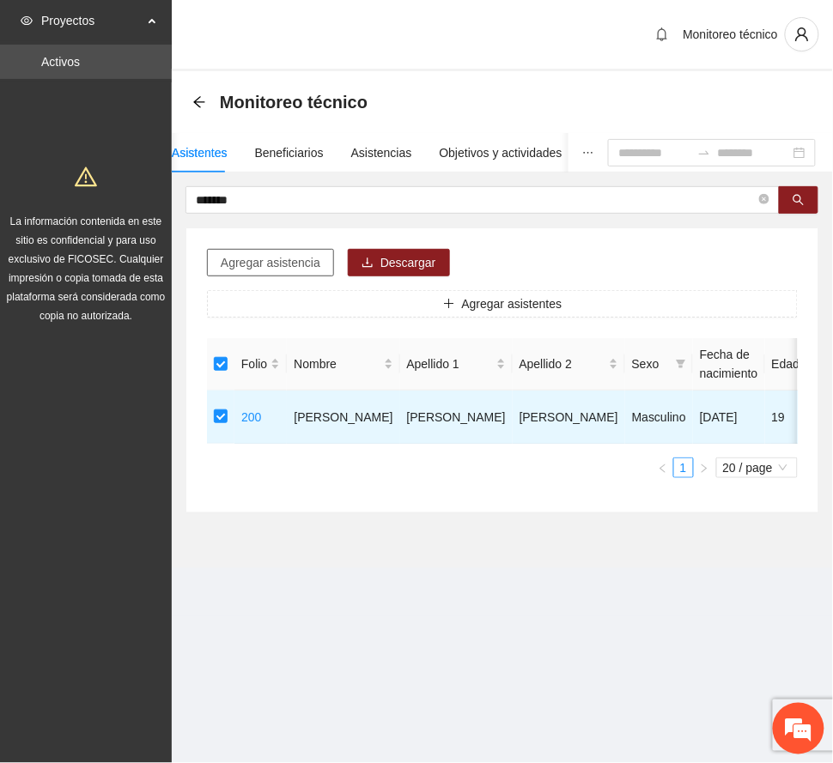
click at [303, 259] on span "Agregar asistencia" at bounding box center [271, 262] width 100 height 19
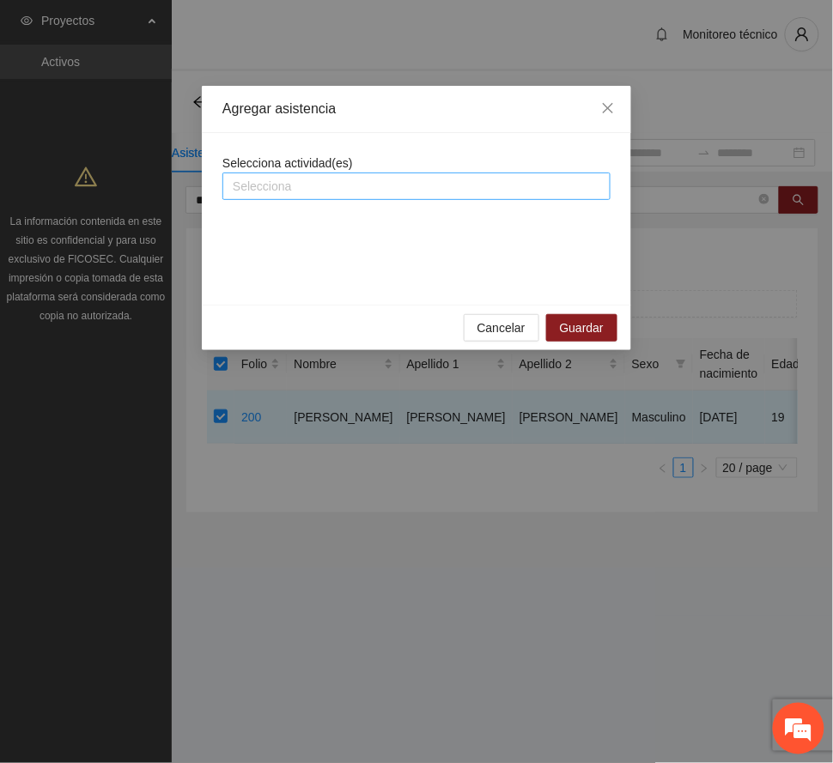
click at [317, 189] on div at bounding box center [417, 186] width 380 height 21
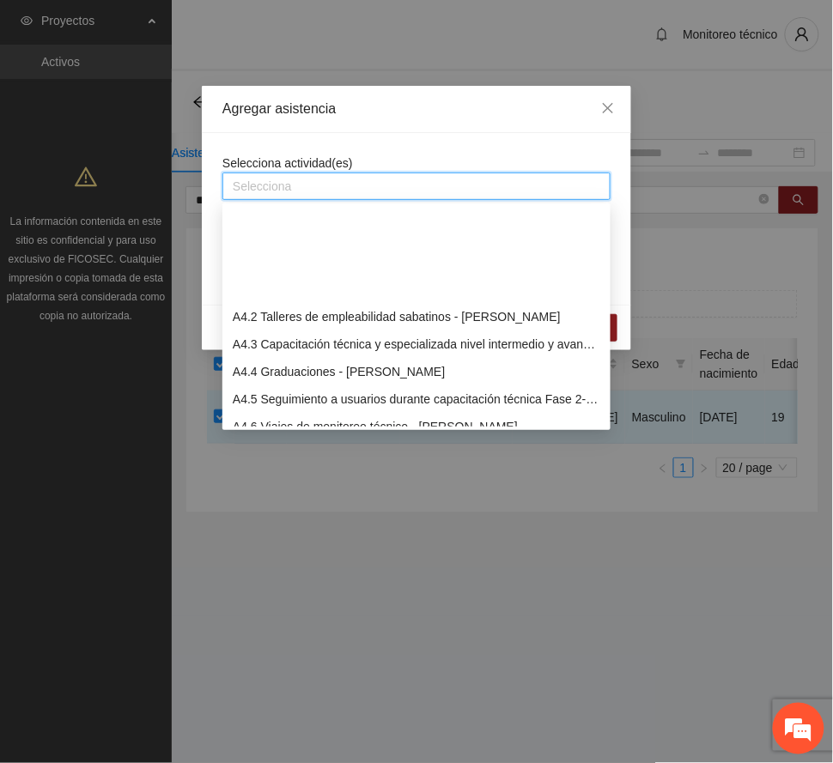
scroll to position [1145, 0]
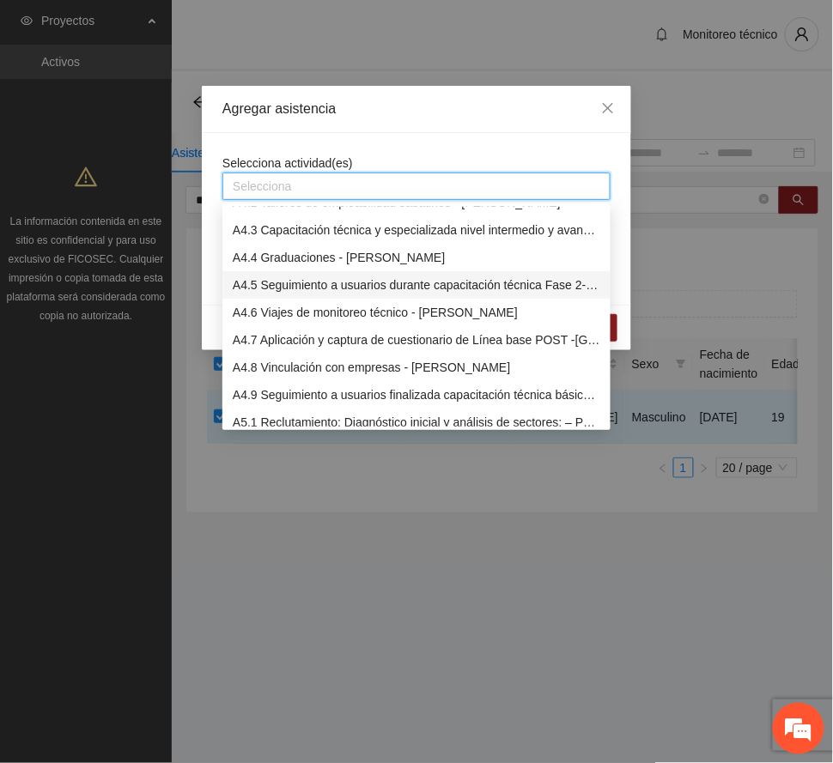
click at [330, 283] on div "A4.5 Seguimiento a usuarios durante capacitación técnica Fase 2- [PERSON_NAME]" at bounding box center [417, 285] width 368 height 19
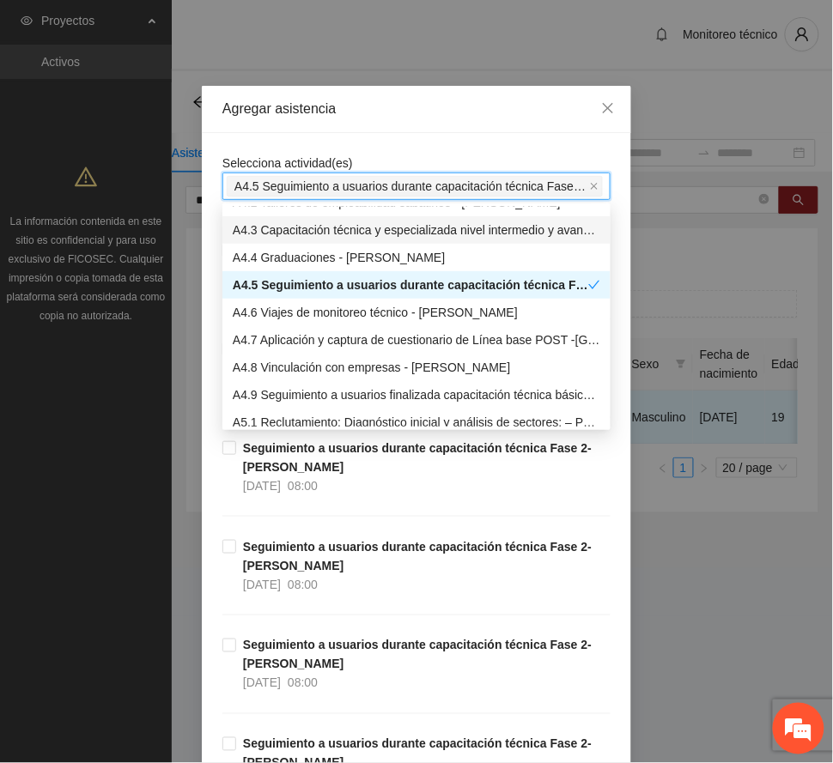
click at [406, 117] on div "Agregar asistencia" at bounding box center [416, 109] width 388 height 19
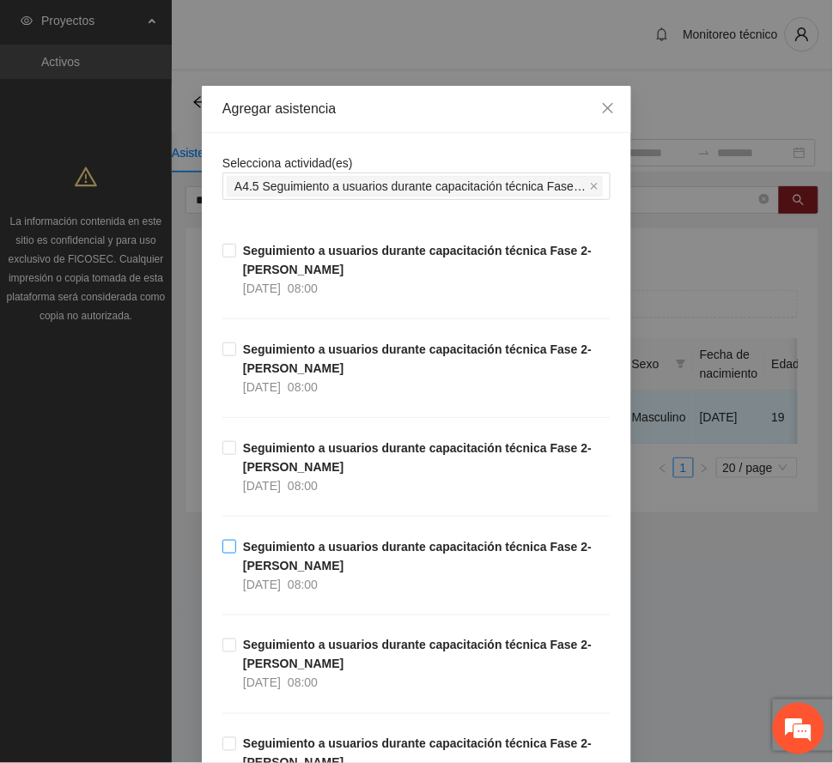
drag, startPoint x: 327, startPoint y: 561, endPoint x: 344, endPoint y: 563, distance: 16.5
click at [327, 560] on span "Seguimiento a usuarios durante capacitación técnica Fase 2- [PERSON_NAME] [DATE…" at bounding box center [423, 566] width 374 height 57
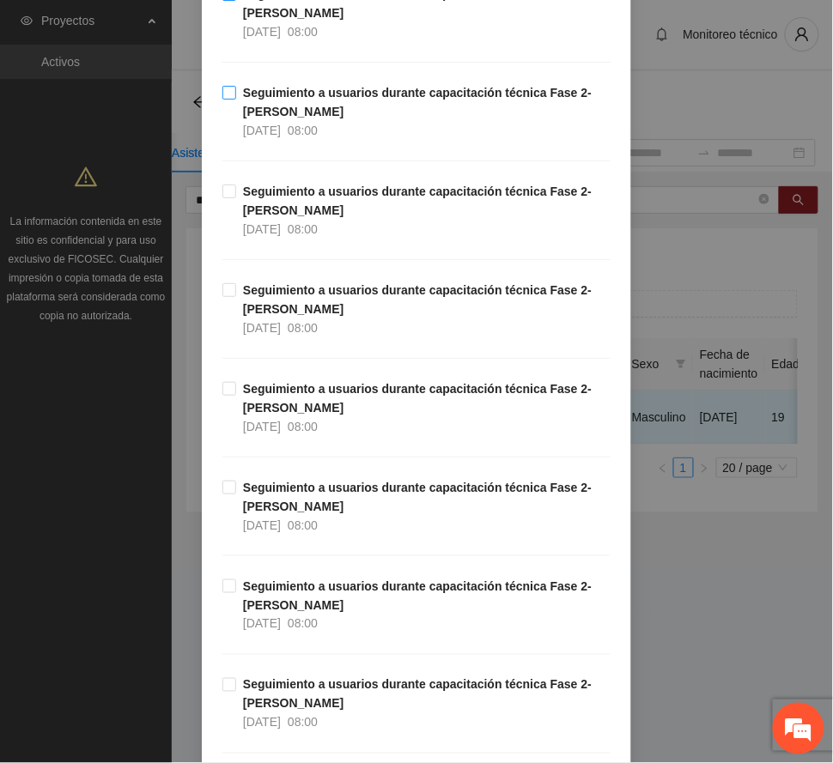
scroll to position [572, 0]
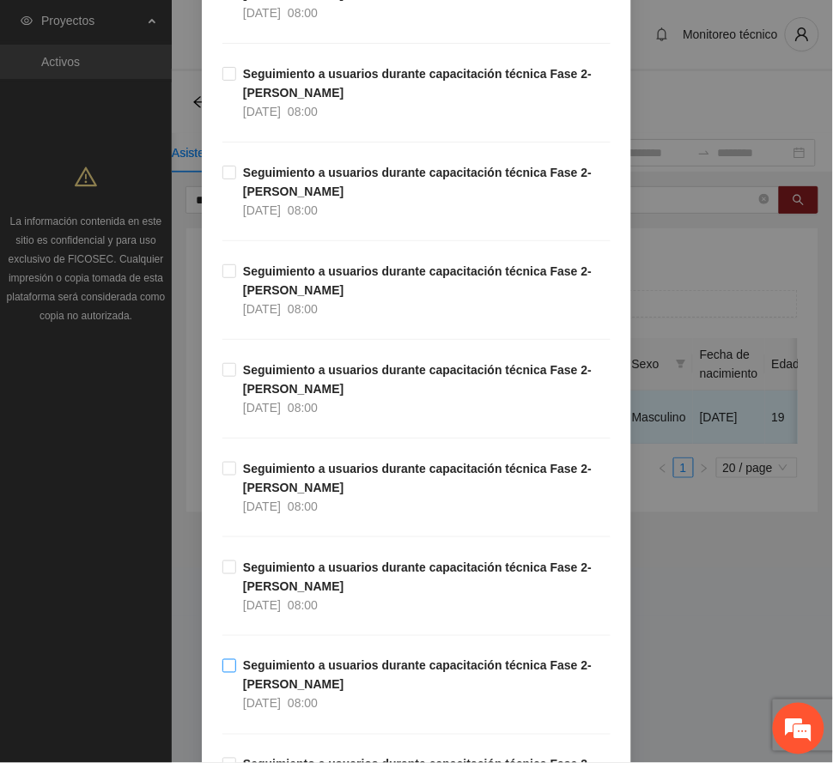
click at [342, 665] on strong "Seguimiento a usuarios durante capacitación técnica Fase 2- [PERSON_NAME]" at bounding box center [417, 676] width 349 height 33
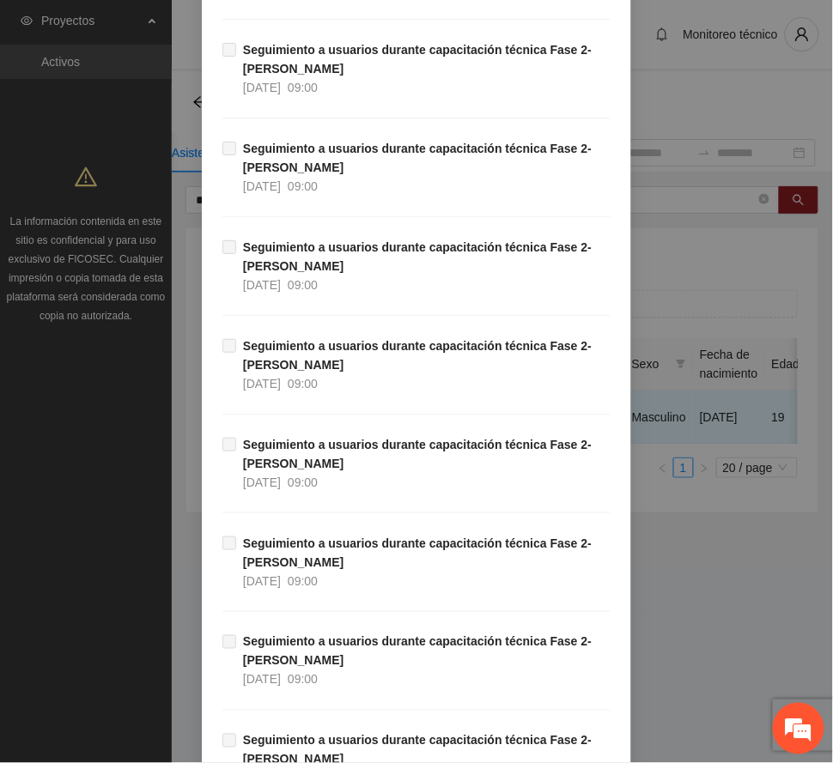
scroll to position [2876, 0]
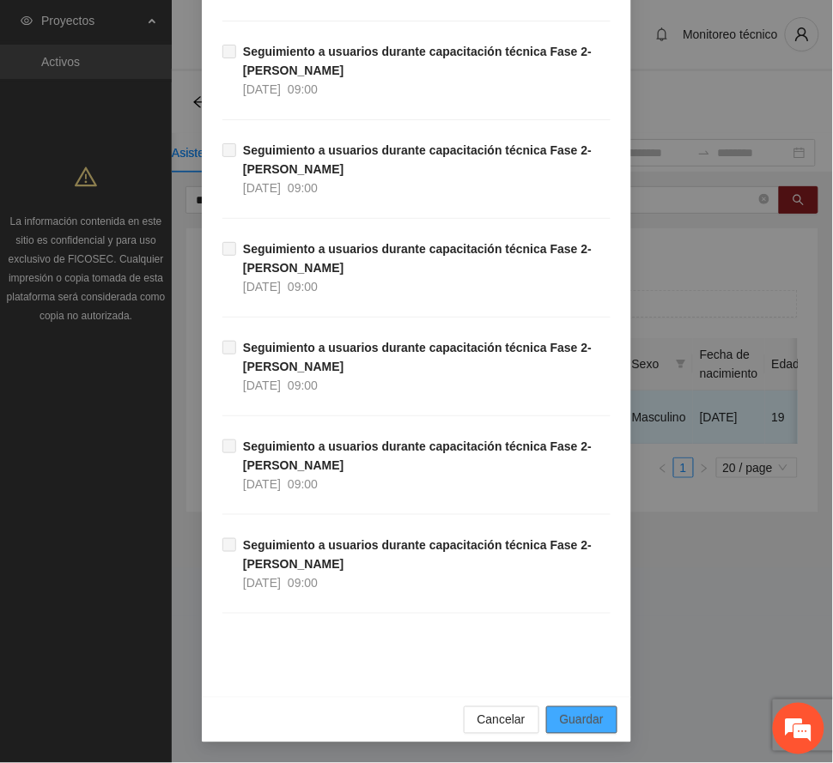
click at [592, 721] on span "Guardar" at bounding box center [582, 720] width 44 height 19
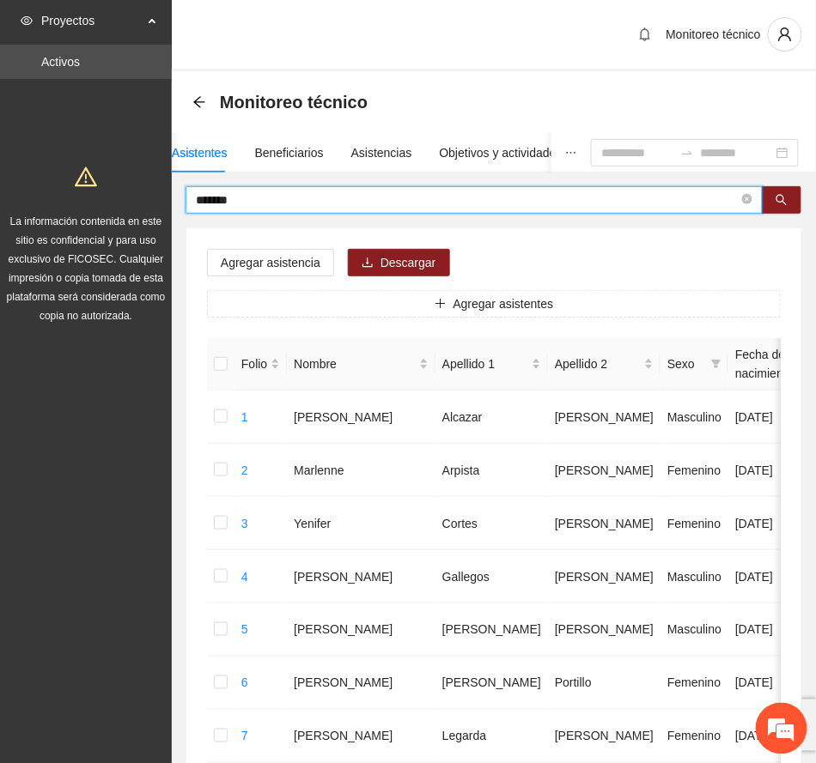
drag, startPoint x: 252, startPoint y: 199, endPoint x: 91, endPoint y: 200, distance: 160.6
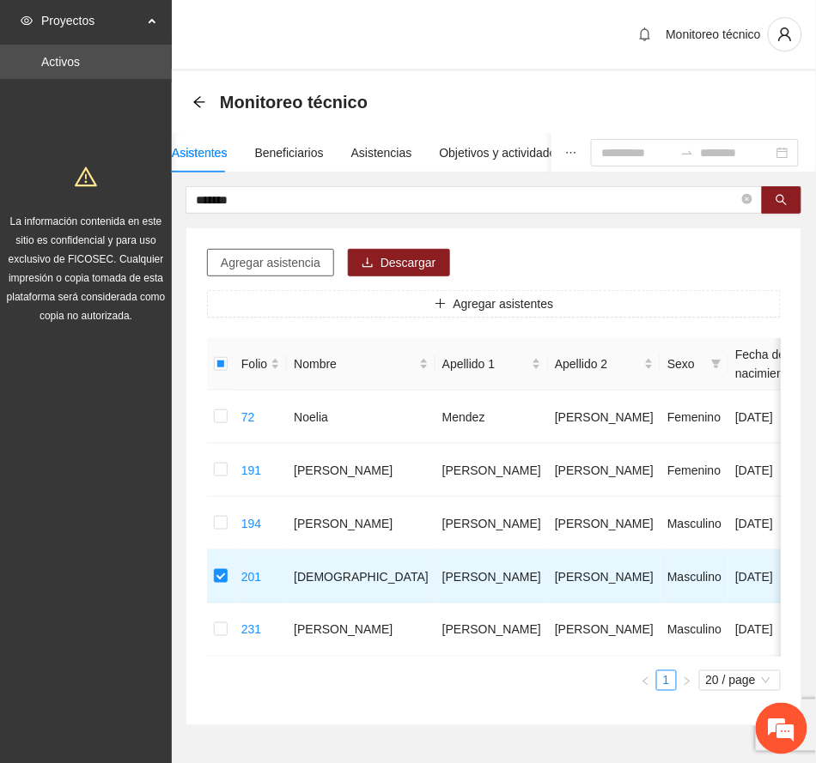
click at [272, 258] on span "Agregar asistencia" at bounding box center [271, 262] width 100 height 19
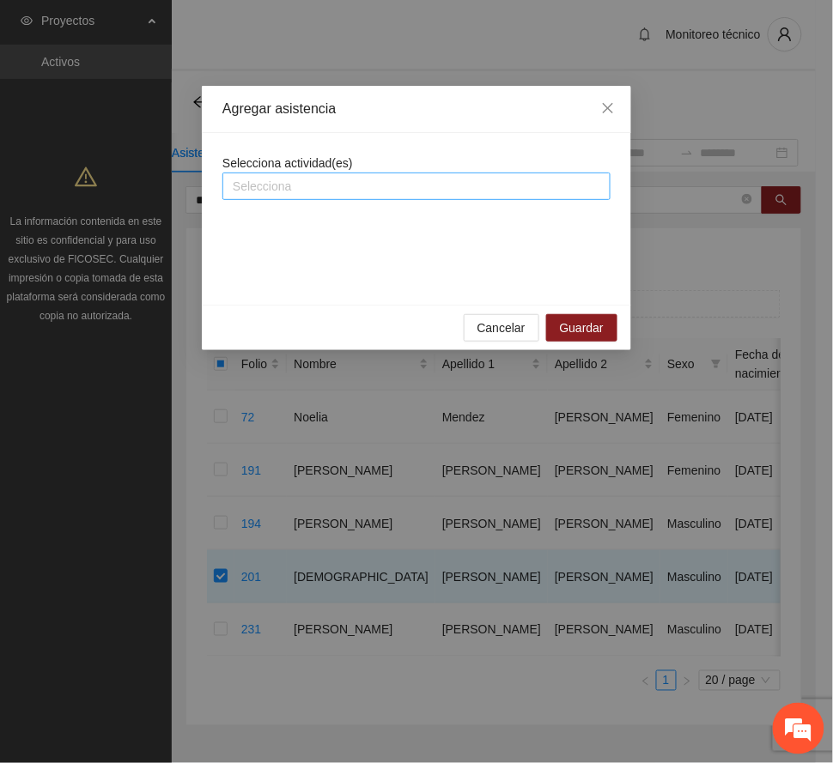
click at [301, 179] on div at bounding box center [417, 186] width 380 height 21
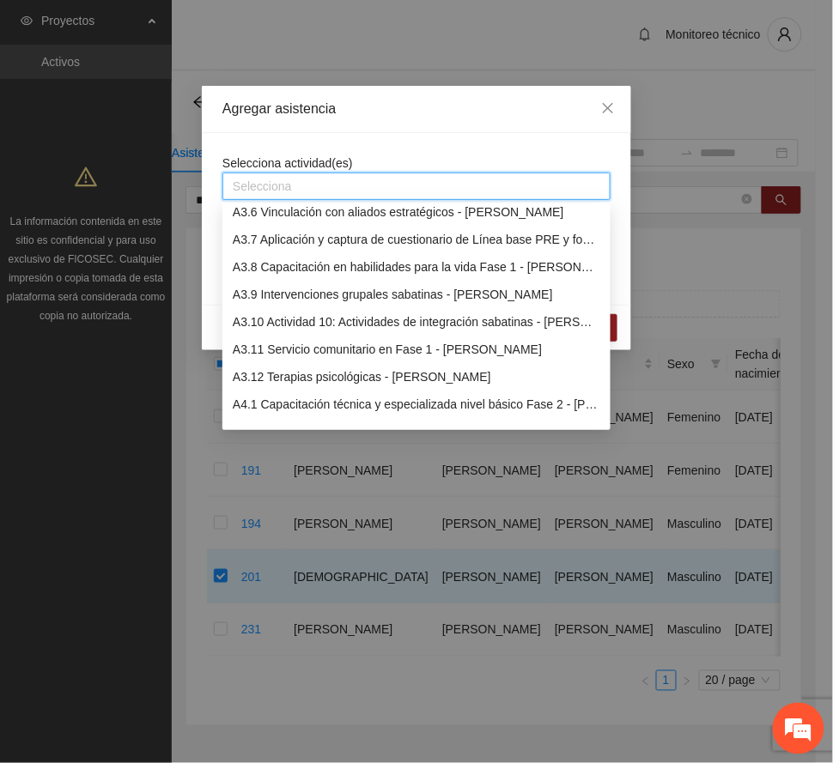
scroll to position [1031, 0]
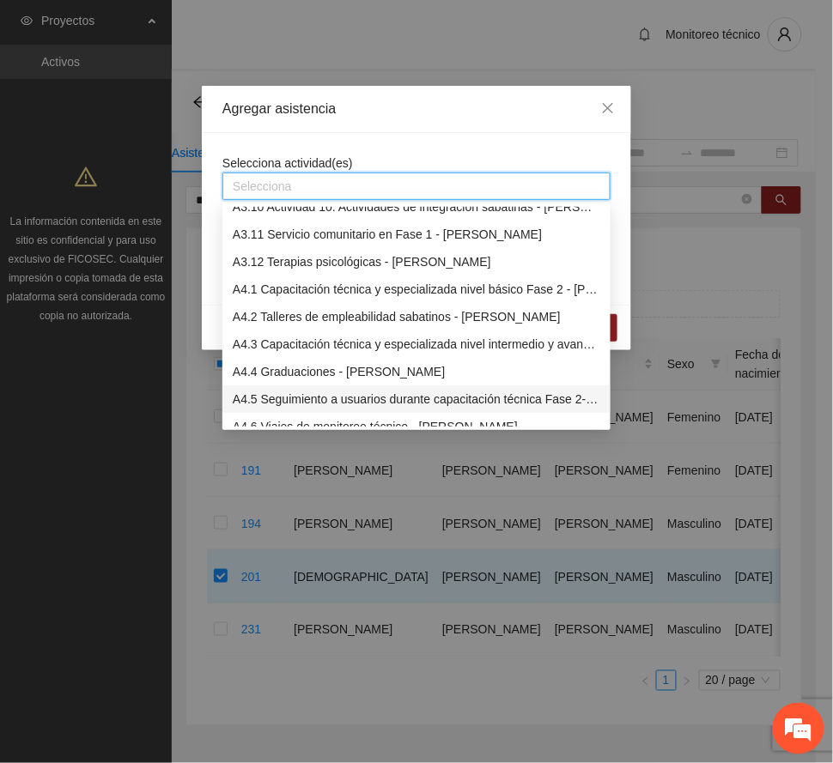
click at [340, 400] on div "A4.5 Seguimiento a usuarios durante capacitación técnica Fase 2- [PERSON_NAME]" at bounding box center [417, 399] width 368 height 19
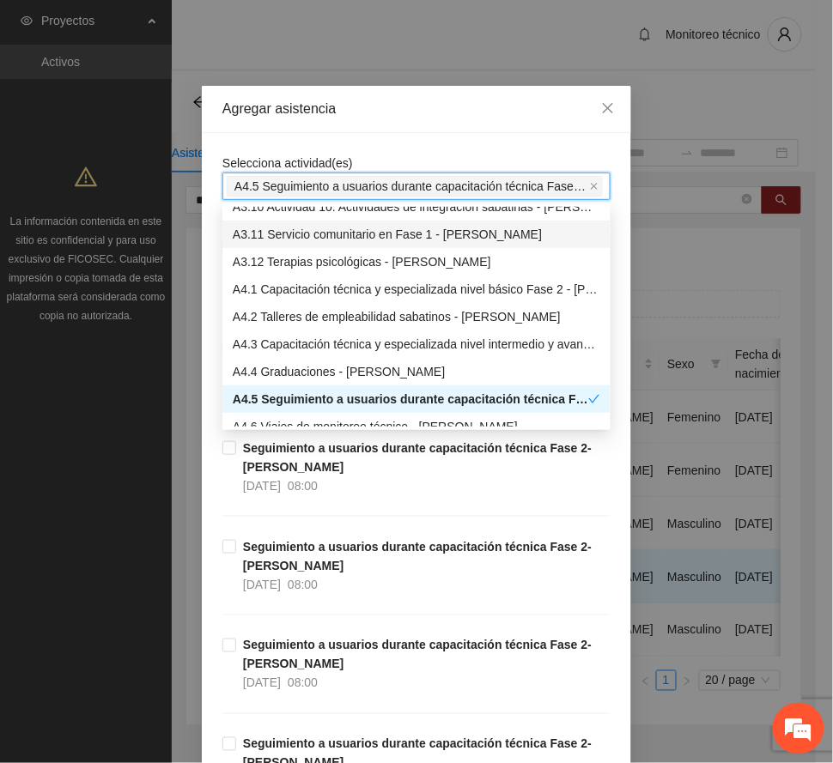
click at [406, 119] on div "Agregar asistencia" at bounding box center [416, 109] width 429 height 47
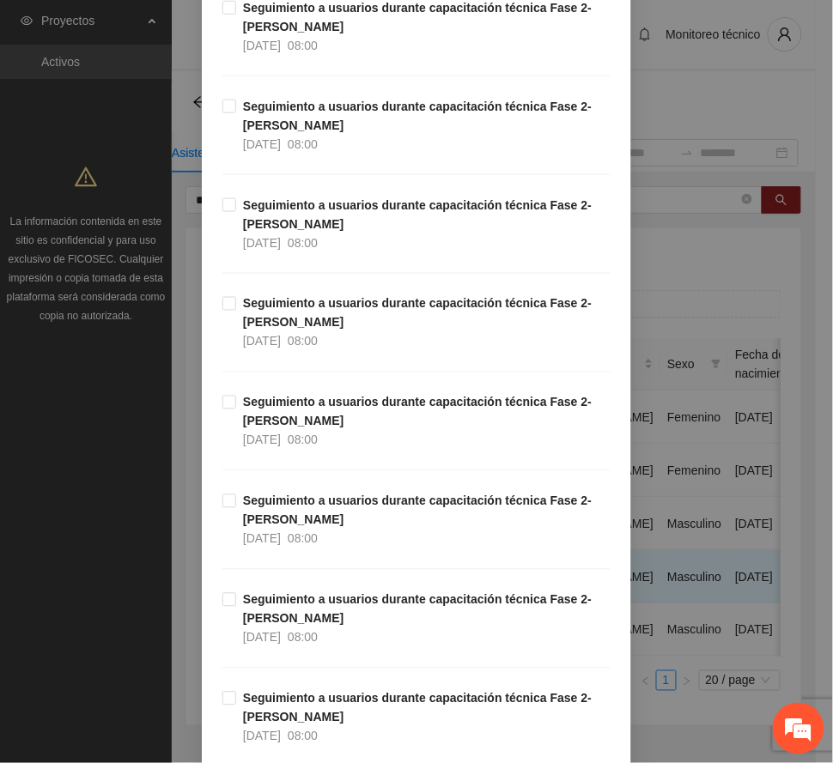
scroll to position [344, 0]
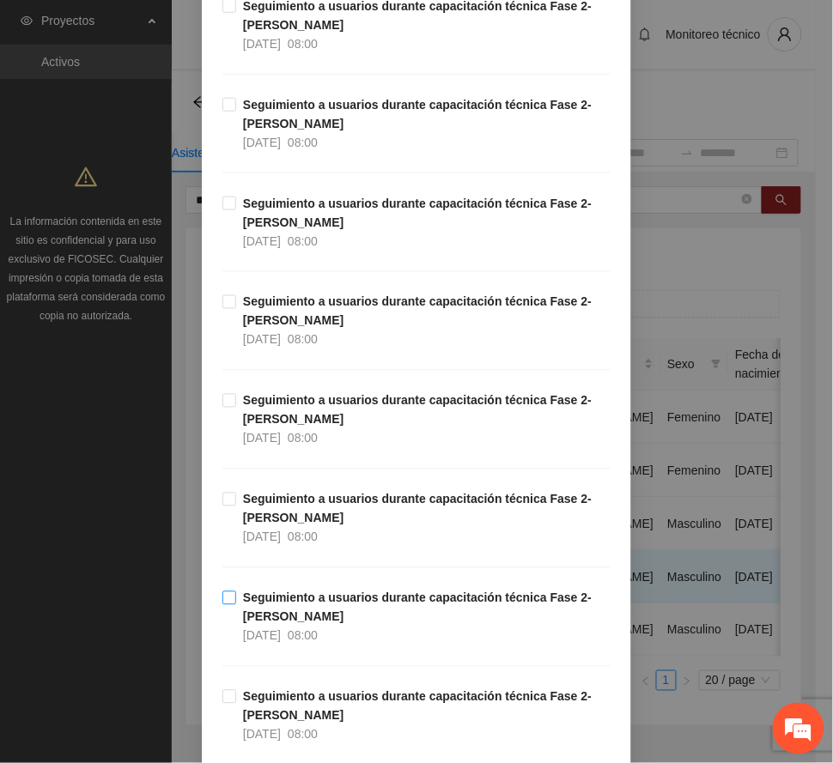
drag, startPoint x: 324, startPoint y: 624, endPoint x: 378, endPoint y: 611, distance: 55.4
click at [324, 623] on span "Seguimiento a usuarios durante capacitación técnica Fase 2- [PERSON_NAME] [DATE…" at bounding box center [423, 617] width 374 height 57
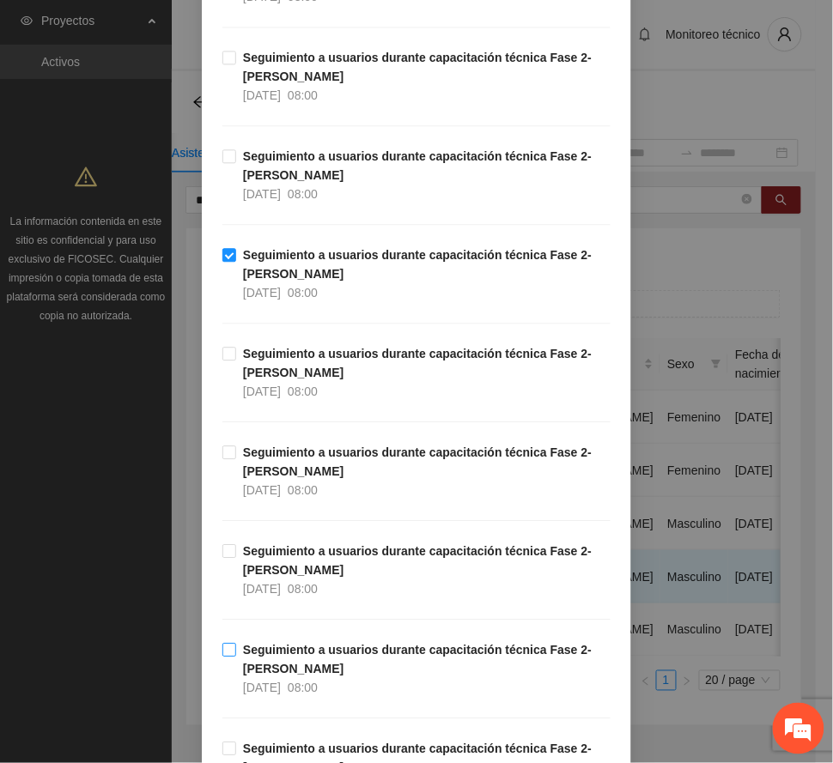
click at [316, 665] on span "Seguimiento a usuarios durante capacitación técnica Fase 2- [PERSON_NAME] [DATE…" at bounding box center [423, 669] width 374 height 57
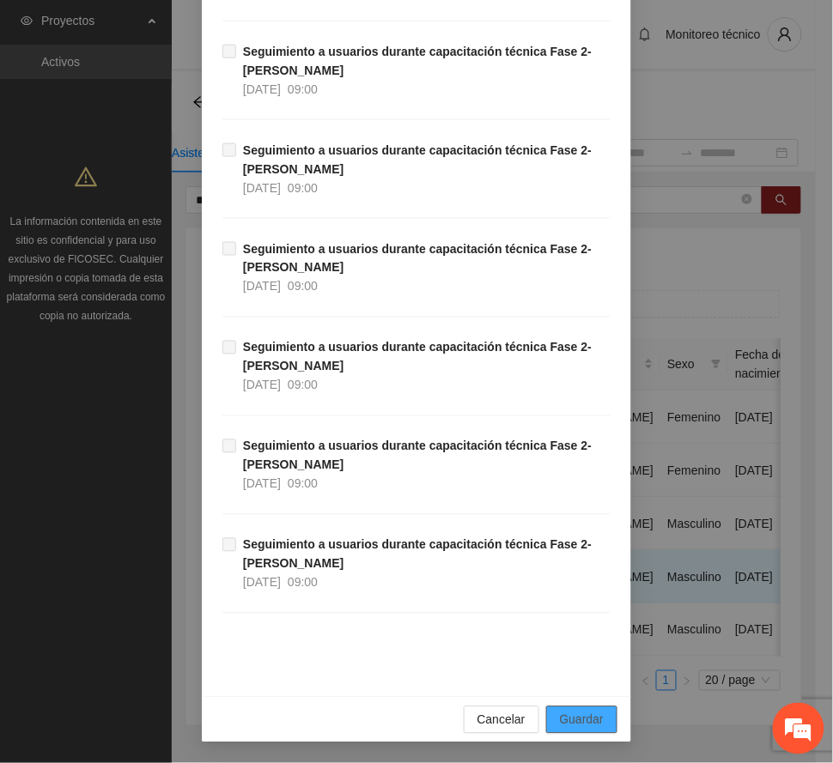
click at [579, 711] on span "Guardar" at bounding box center [582, 720] width 44 height 19
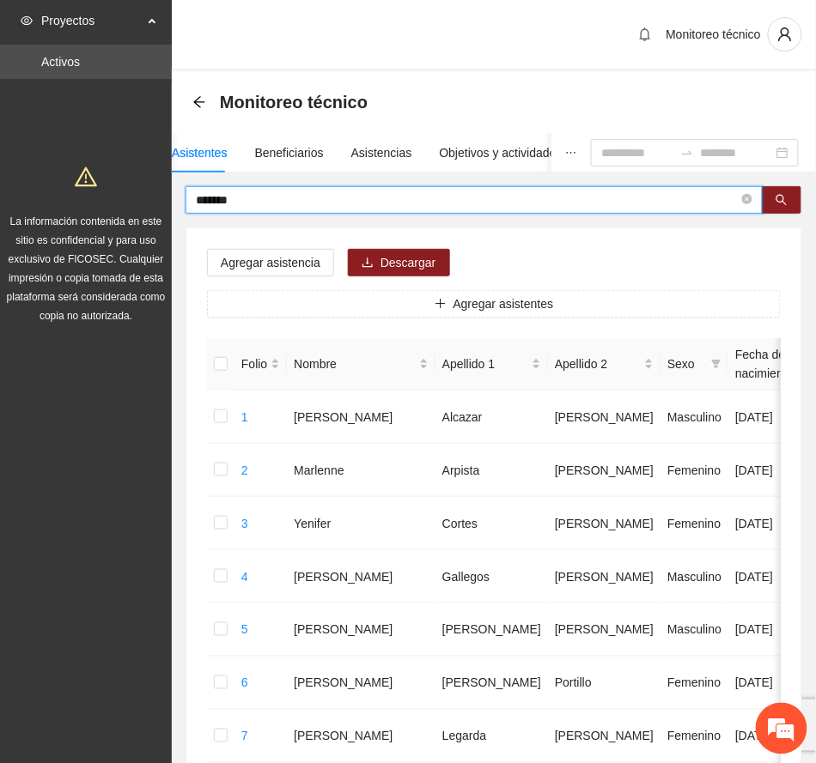
drag, startPoint x: 275, startPoint y: 193, endPoint x: 120, endPoint y: 200, distance: 154.7
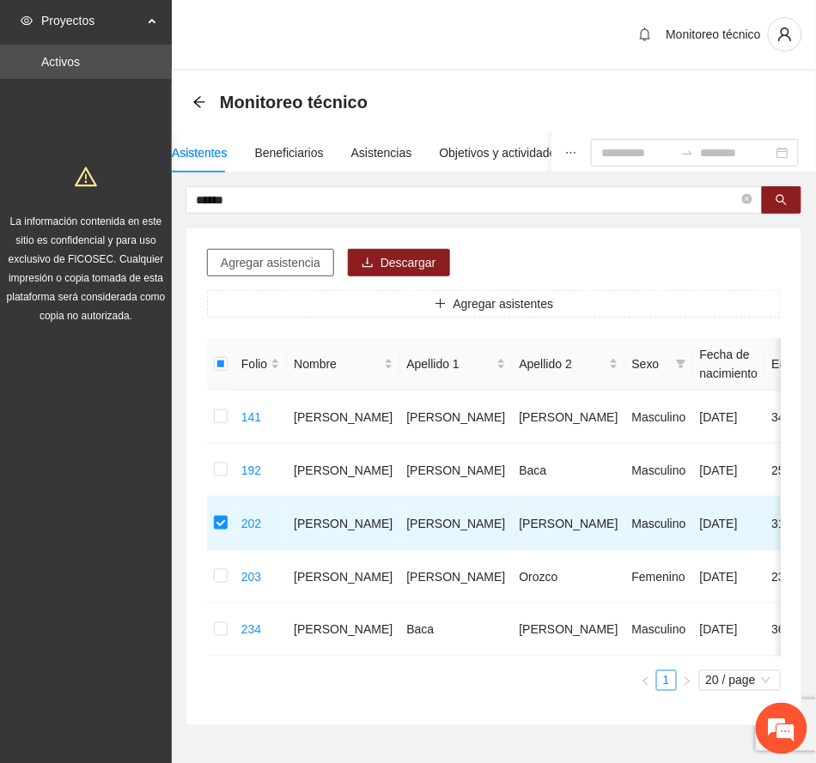
click at [310, 255] on span "Agregar asistencia" at bounding box center [271, 262] width 100 height 19
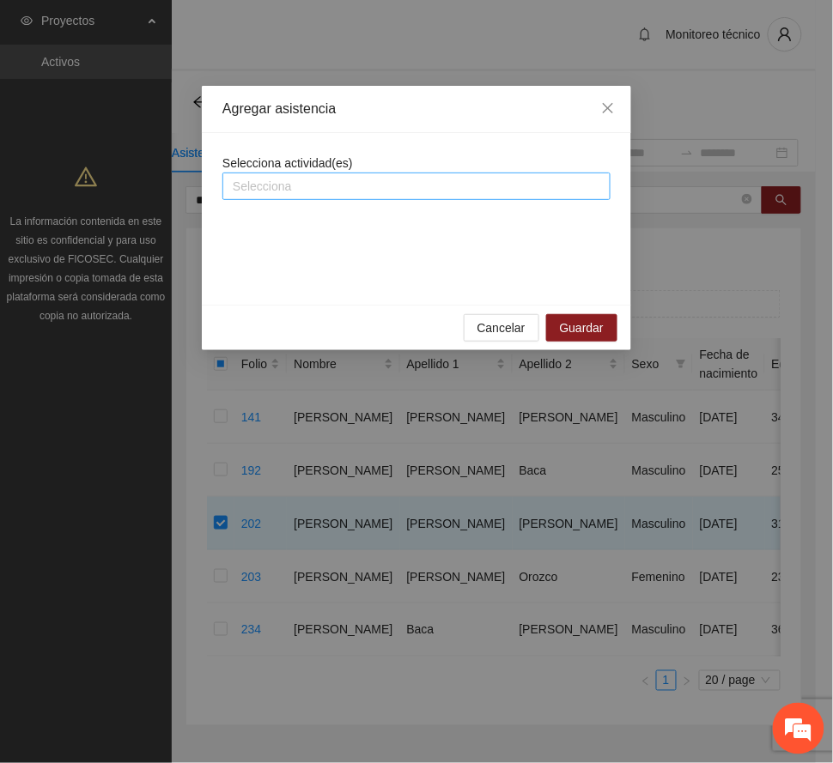
click at [386, 179] on div at bounding box center [417, 186] width 380 height 21
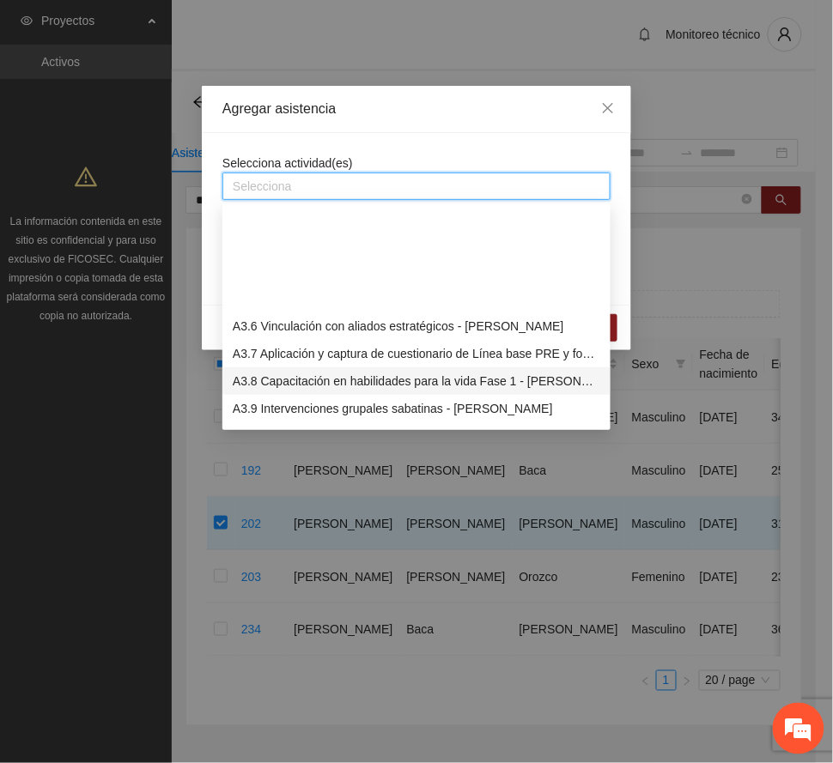
scroll to position [1031, 0]
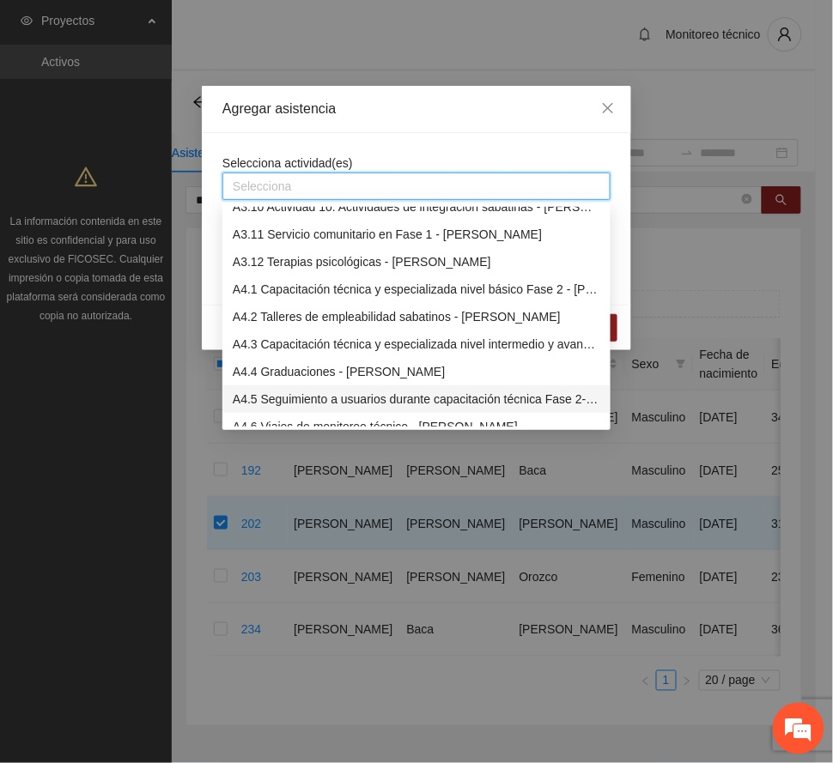
click at [361, 393] on div "A4.5 Seguimiento a usuarios durante capacitación técnica Fase 2- [PERSON_NAME]" at bounding box center [417, 399] width 368 height 19
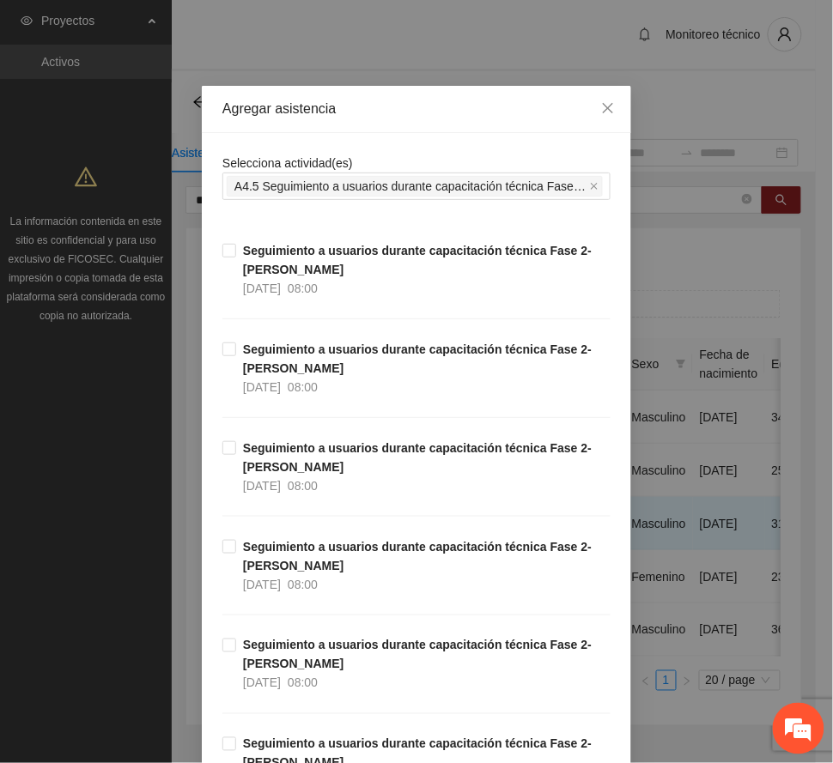
click at [397, 98] on div "Agregar asistencia" at bounding box center [416, 109] width 429 height 47
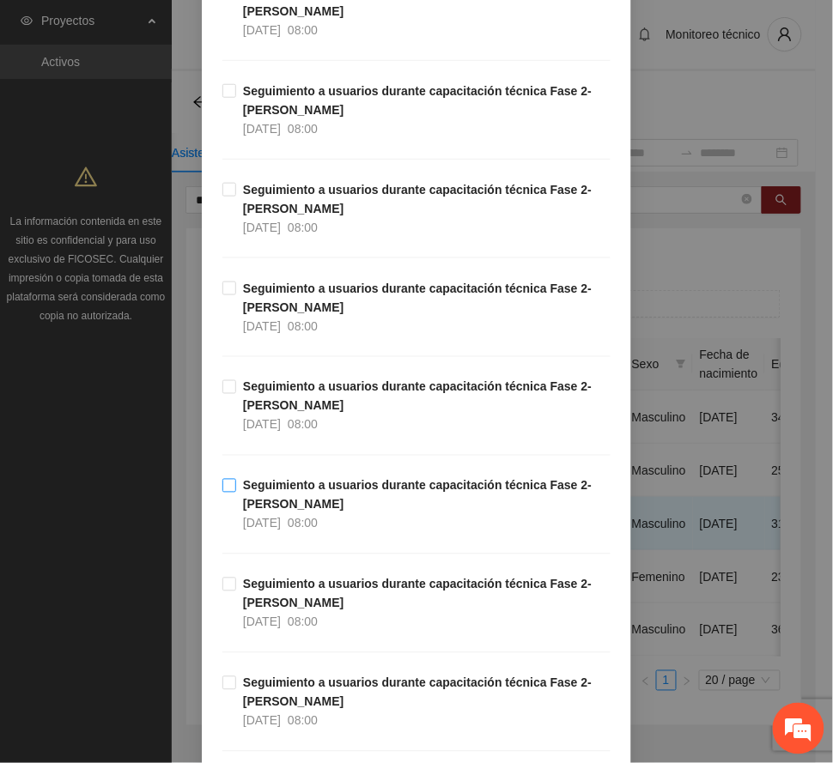
scroll to position [344, 0]
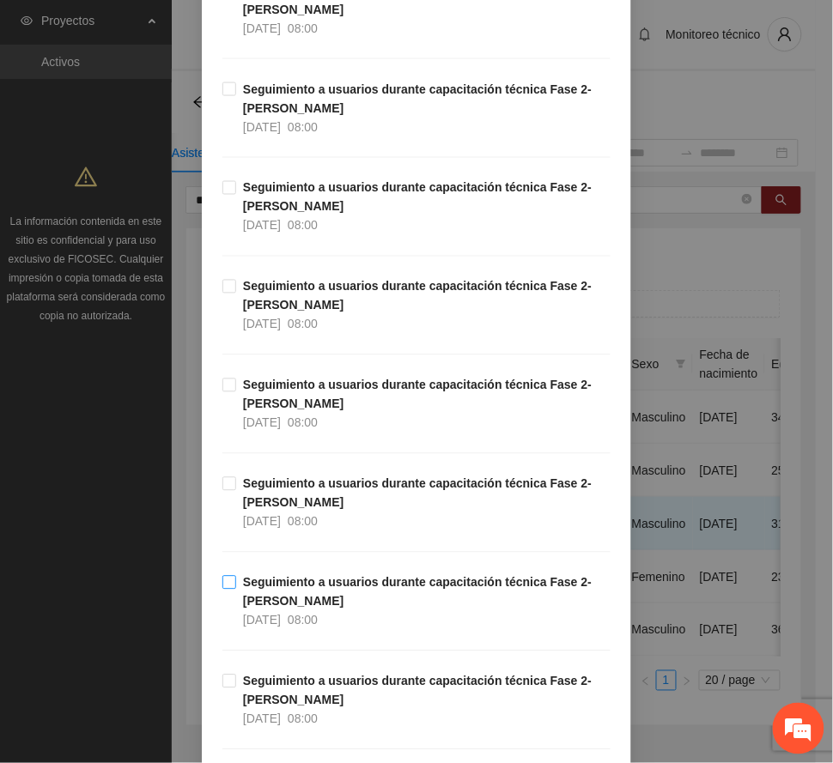
click at [324, 594] on span "Seguimiento a usuarios durante capacitación técnica Fase 2- [PERSON_NAME] [DATE…" at bounding box center [423, 602] width 374 height 57
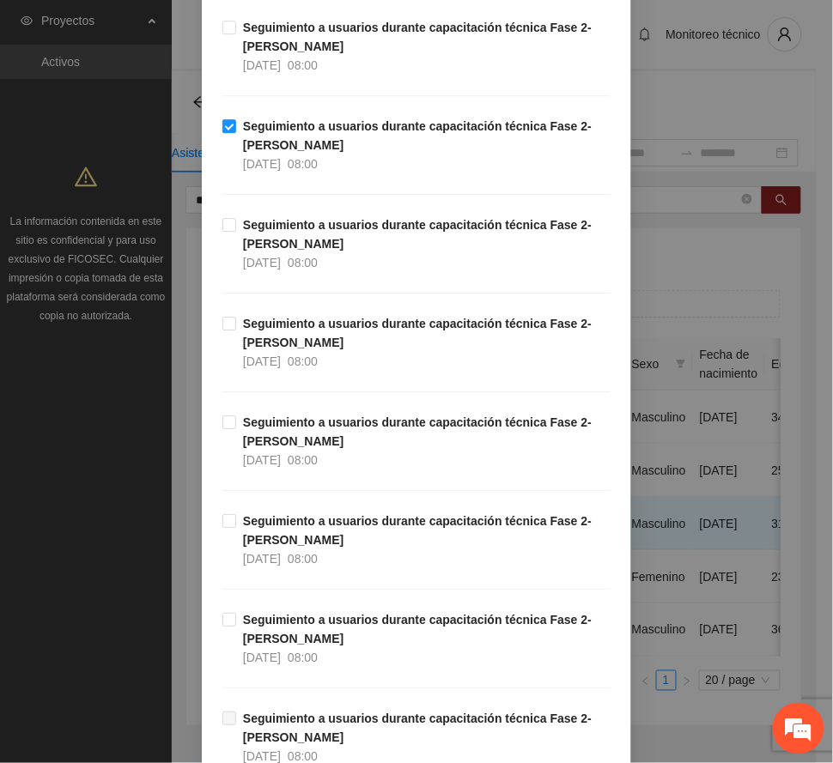
scroll to position [916, 0]
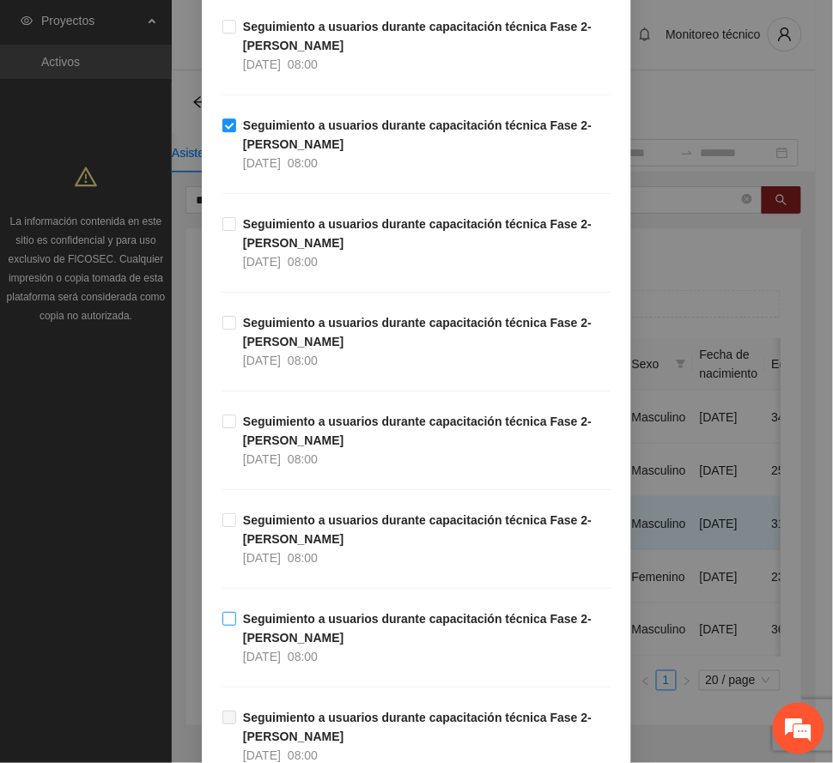
click at [338, 636] on span "Seguimiento a usuarios durante capacitación técnica Fase 2- [PERSON_NAME] [DATE…" at bounding box center [423, 638] width 374 height 57
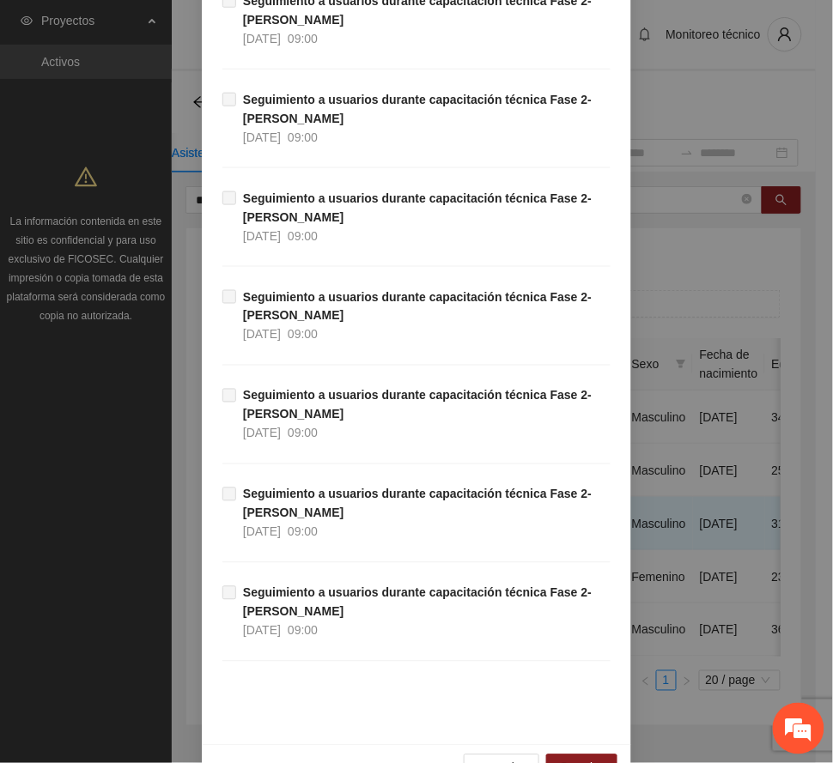
scroll to position [2876, 0]
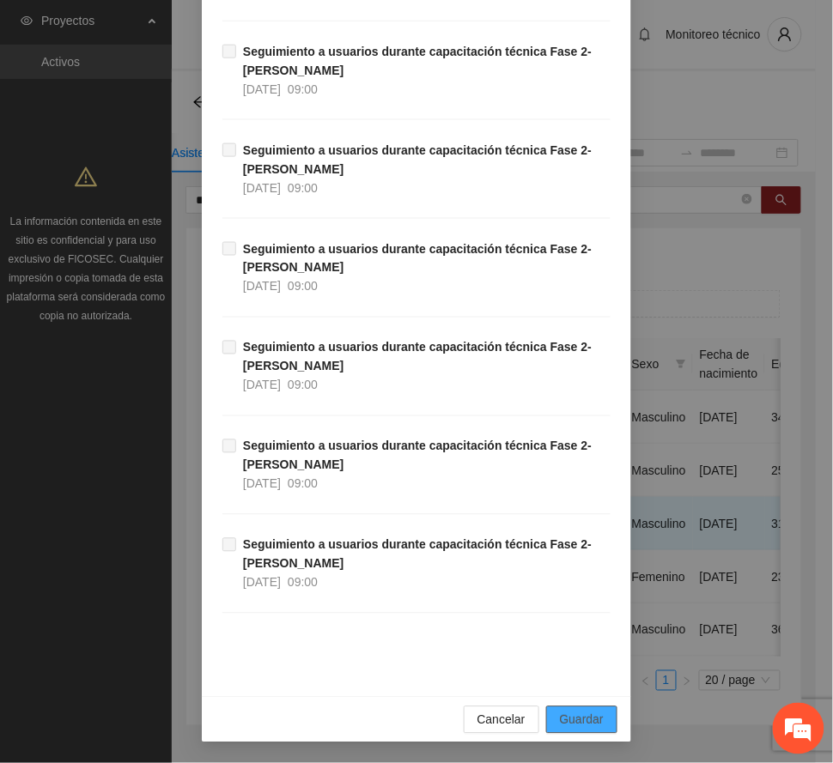
click at [587, 719] on span "Guardar" at bounding box center [582, 720] width 44 height 19
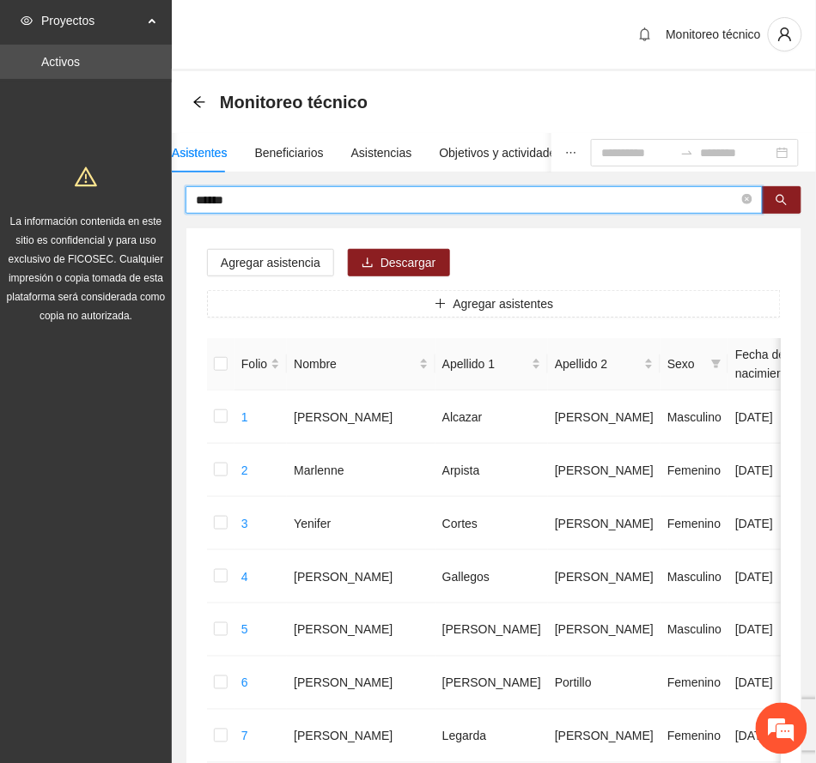
drag, startPoint x: 273, startPoint y: 203, endPoint x: 70, endPoint y: 192, distance: 202.9
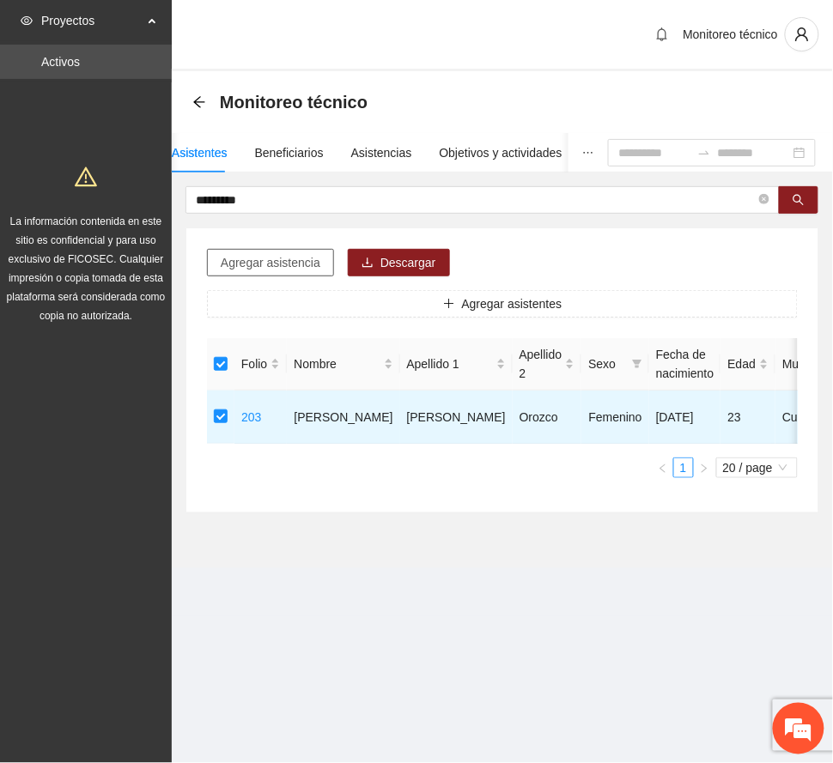
click at [282, 268] on span "Agregar asistencia" at bounding box center [271, 262] width 100 height 19
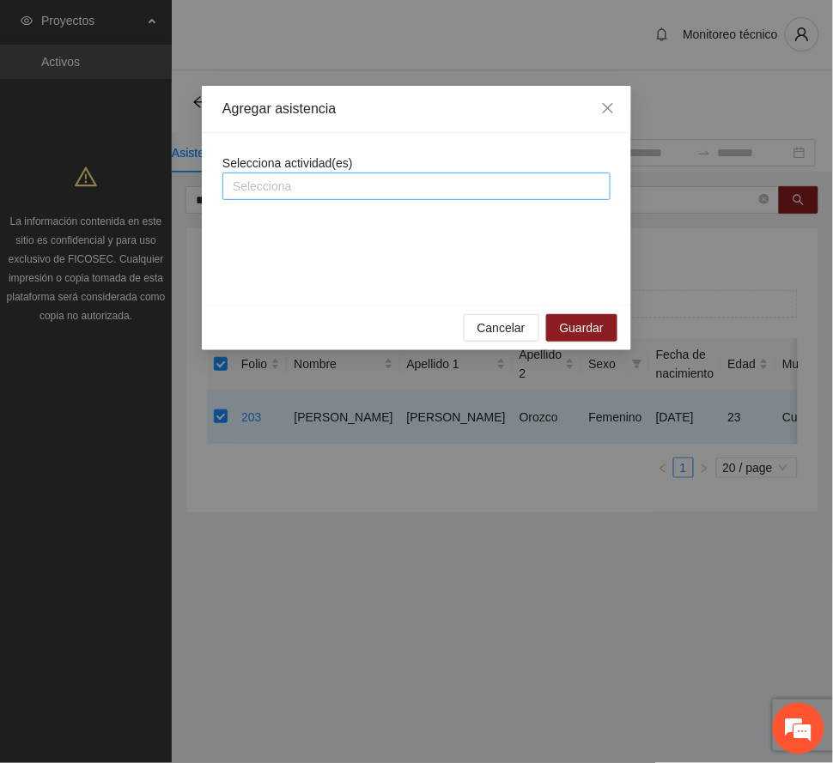
click at [287, 184] on div at bounding box center [417, 186] width 380 height 21
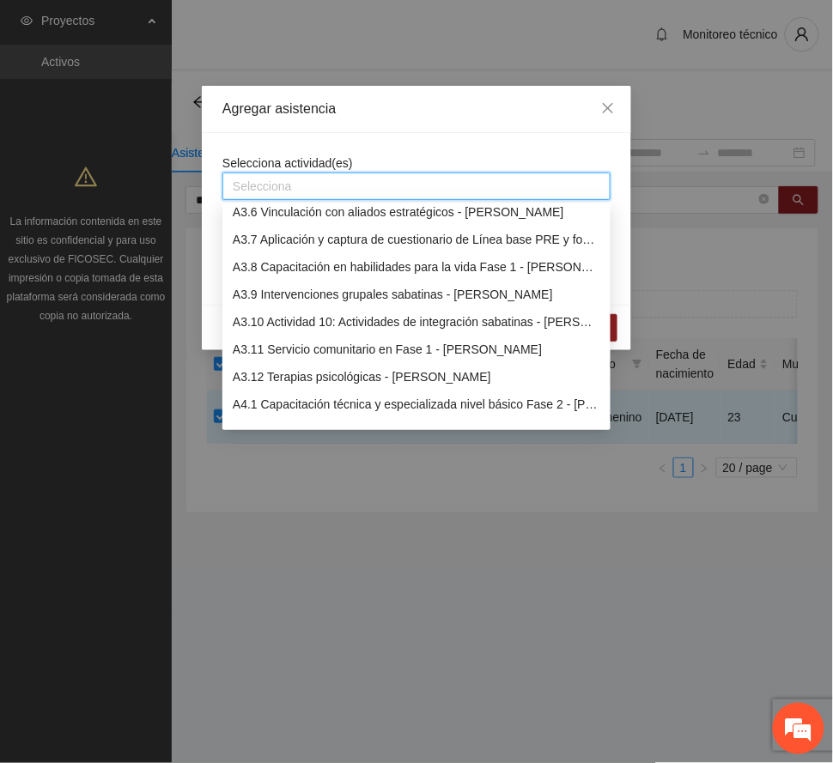
scroll to position [1145, 0]
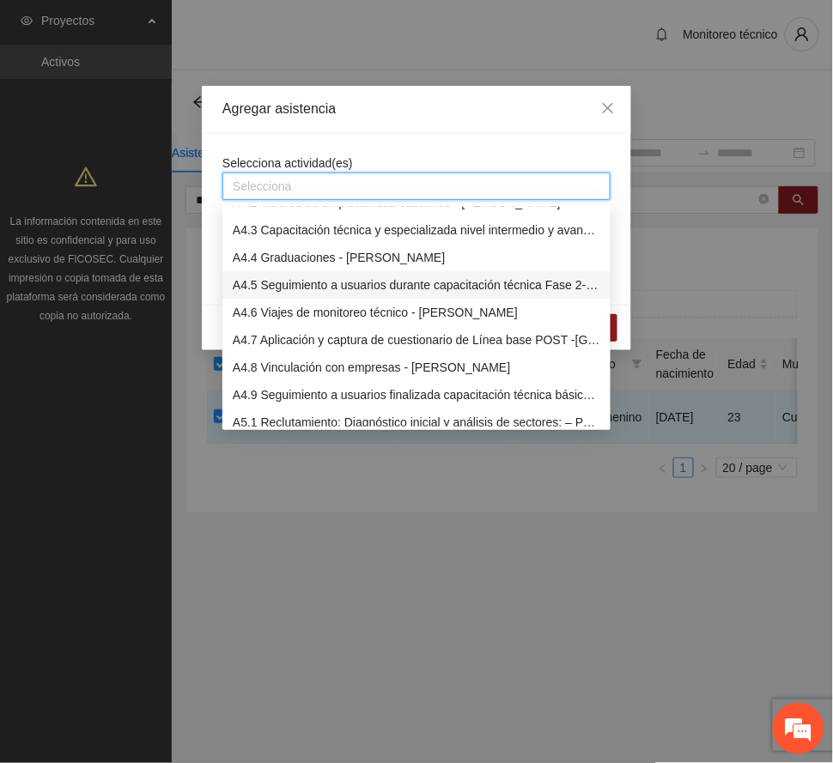
click at [313, 282] on div "A4.5 Seguimiento a usuarios durante capacitación técnica Fase 2- [PERSON_NAME]" at bounding box center [417, 285] width 368 height 19
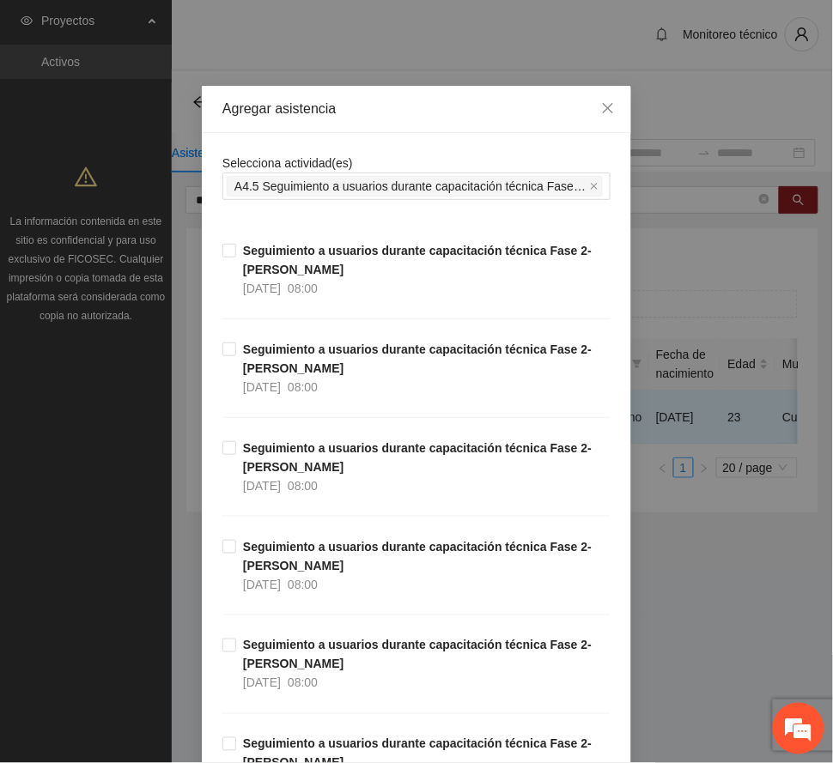
click at [385, 106] on div "Agregar asistencia" at bounding box center [416, 109] width 388 height 19
drag, startPoint x: 252, startPoint y: 658, endPoint x: 441, endPoint y: 587, distance: 201.6
click at [252, 657] on span "Seguimiento a usuarios durante capacitación técnica Fase 2- [PERSON_NAME] [DATE…" at bounding box center [423, 664] width 374 height 57
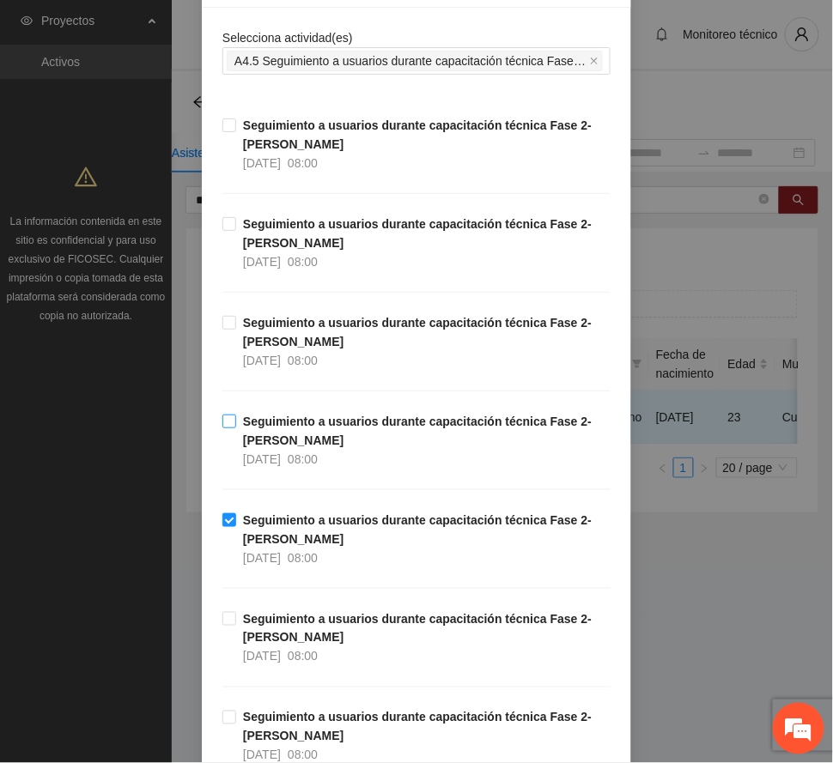
scroll to position [572, 0]
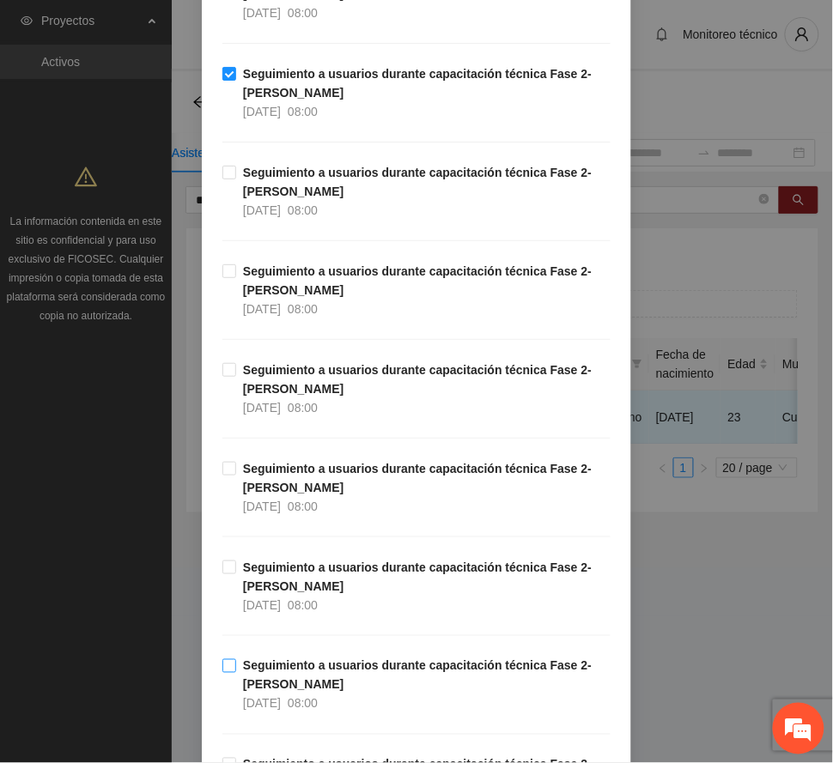
click at [323, 673] on strong "Seguimiento a usuarios durante capacitación técnica Fase 2- [PERSON_NAME]" at bounding box center [417, 676] width 349 height 33
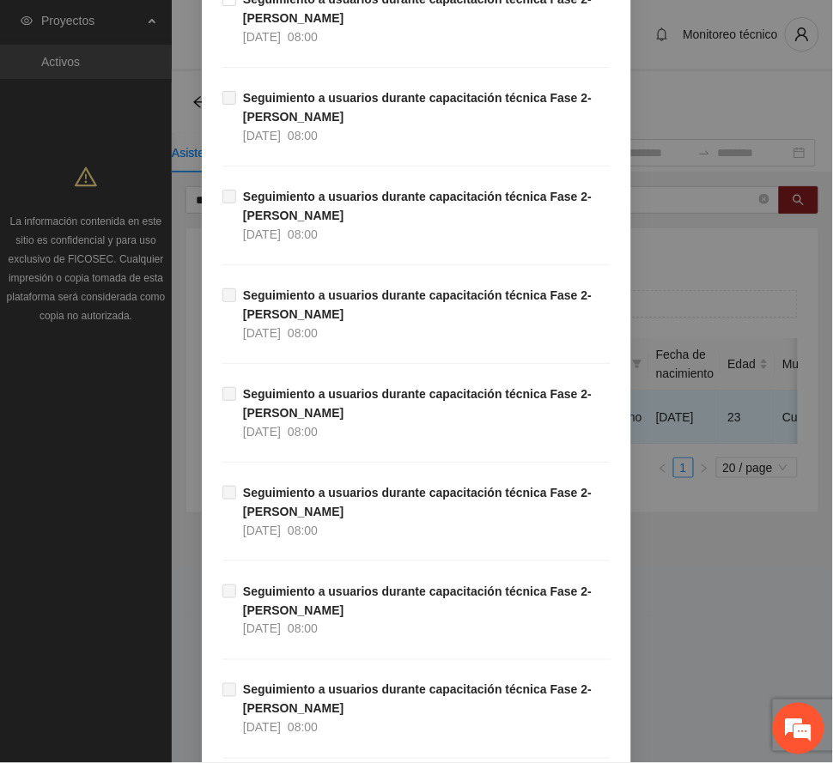
scroll to position [2876, 0]
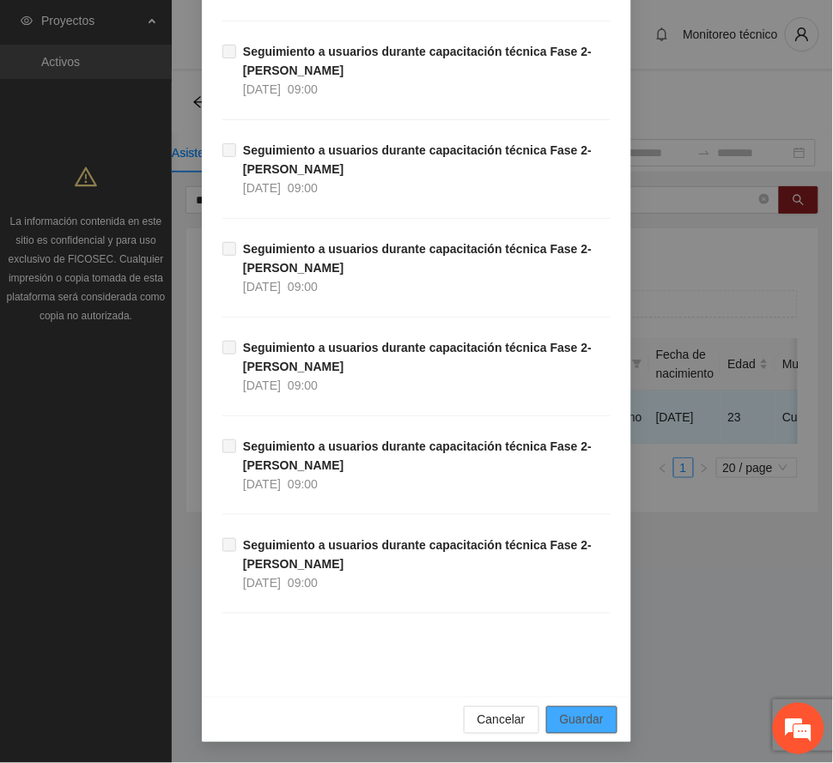
click at [572, 716] on span "Guardar" at bounding box center [582, 720] width 44 height 19
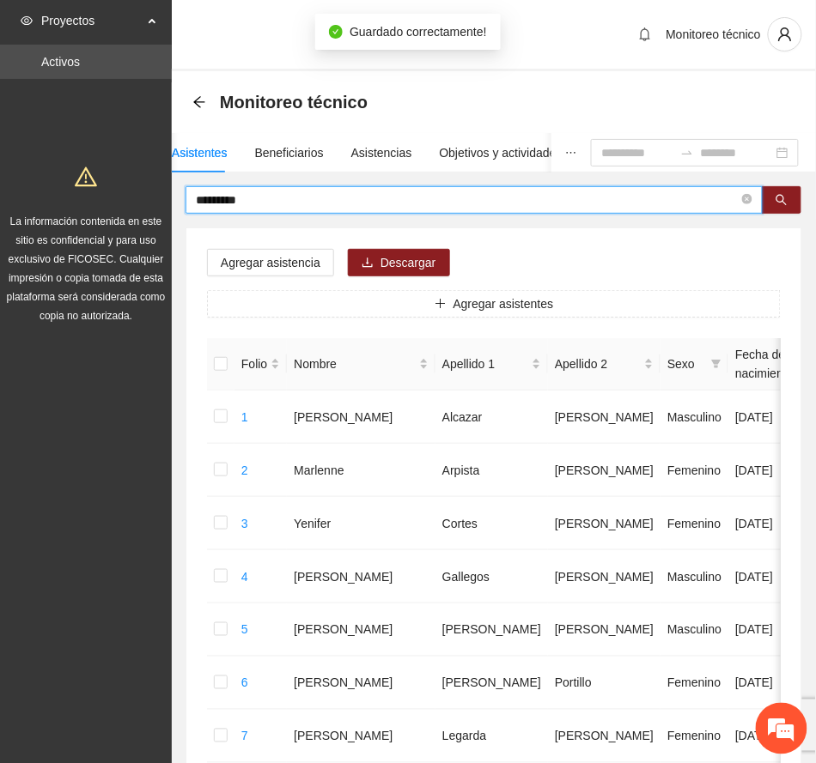
drag, startPoint x: 262, startPoint y: 199, endPoint x: 49, endPoint y: 215, distance: 213.5
type input "******"
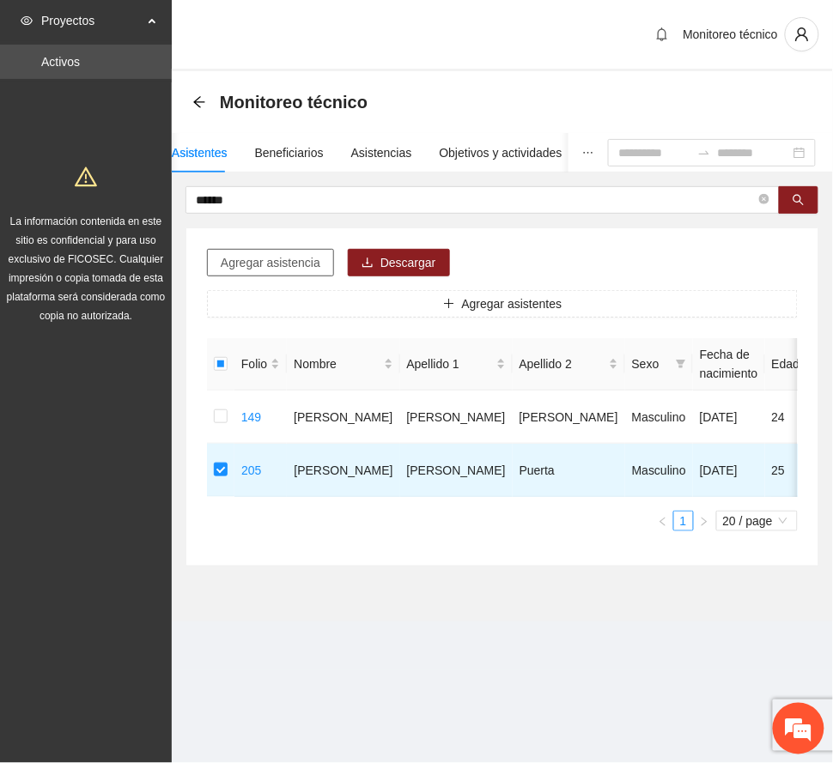
click at [302, 266] on span "Agregar asistencia" at bounding box center [271, 262] width 100 height 19
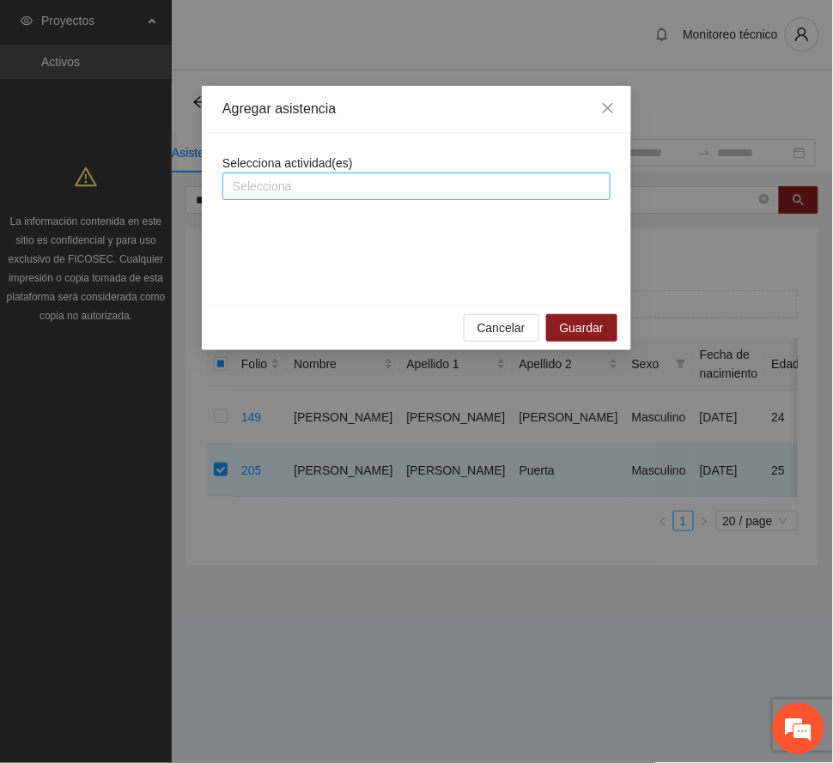
click at [365, 184] on div at bounding box center [417, 186] width 380 height 21
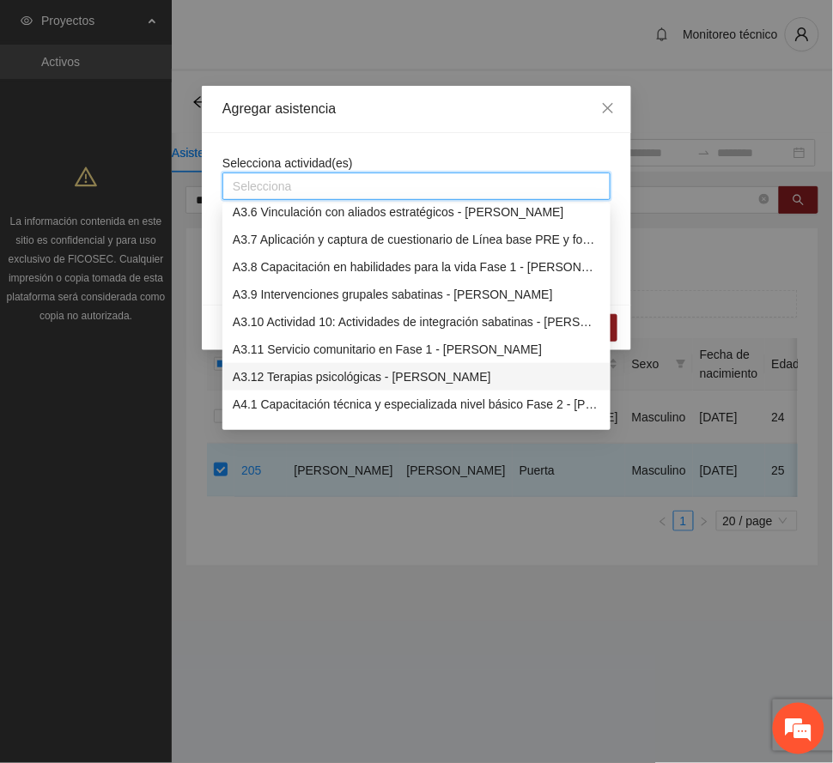
scroll to position [1145, 0]
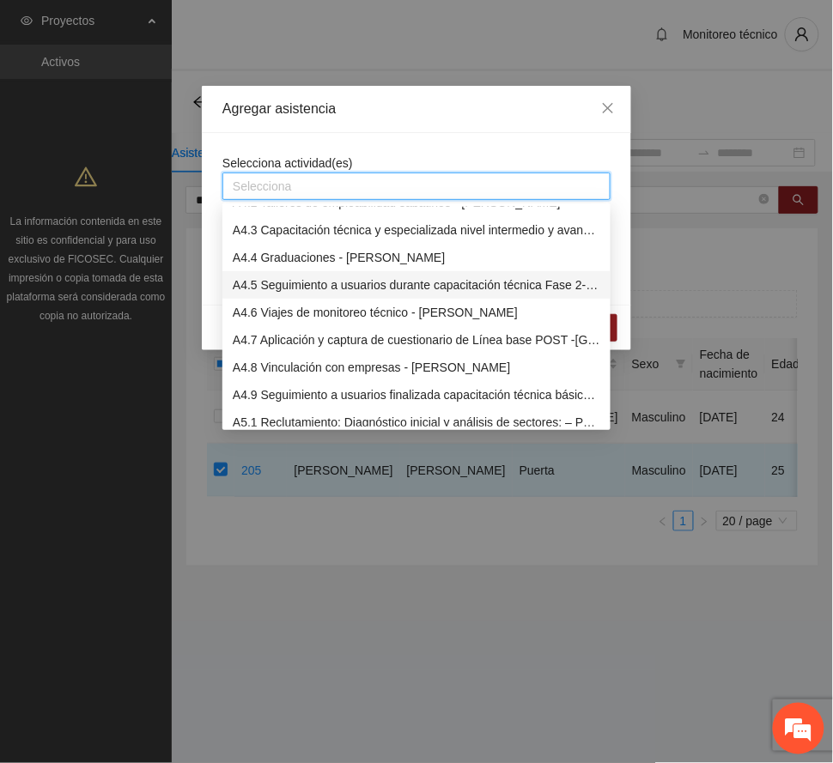
click at [296, 279] on div "A4.5 Seguimiento a usuarios durante capacitación técnica Fase 2- [PERSON_NAME]" at bounding box center [417, 285] width 368 height 19
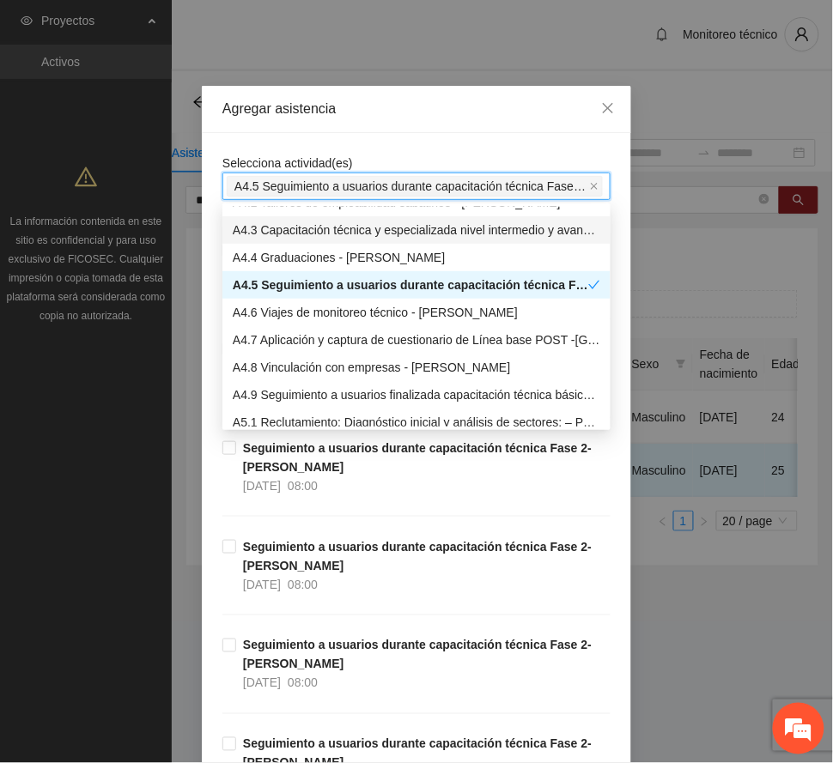
click at [380, 107] on div "Agregar asistencia" at bounding box center [416, 109] width 388 height 19
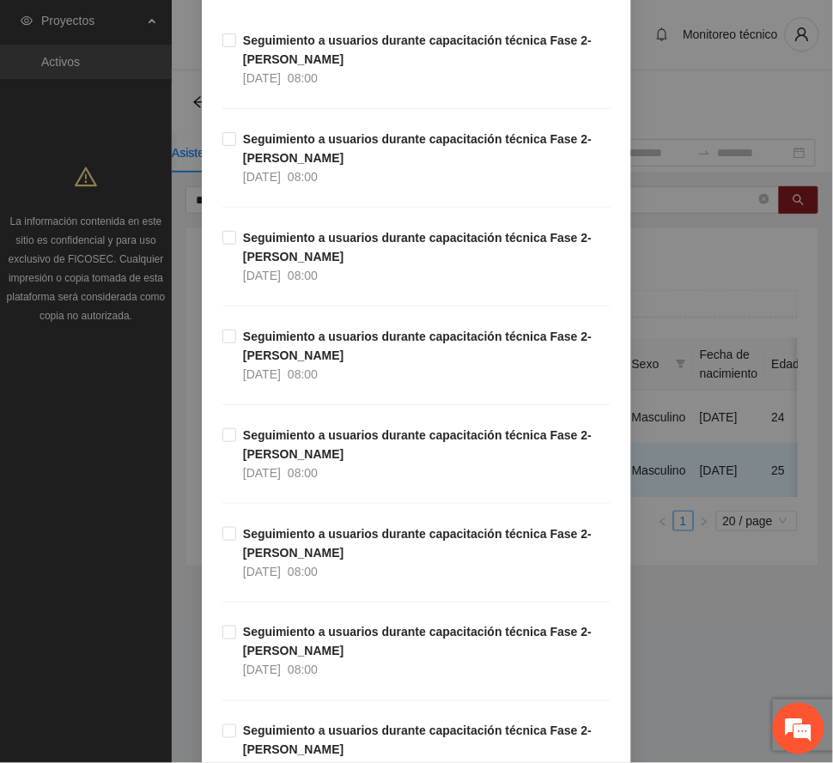
scroll to position [344, 0]
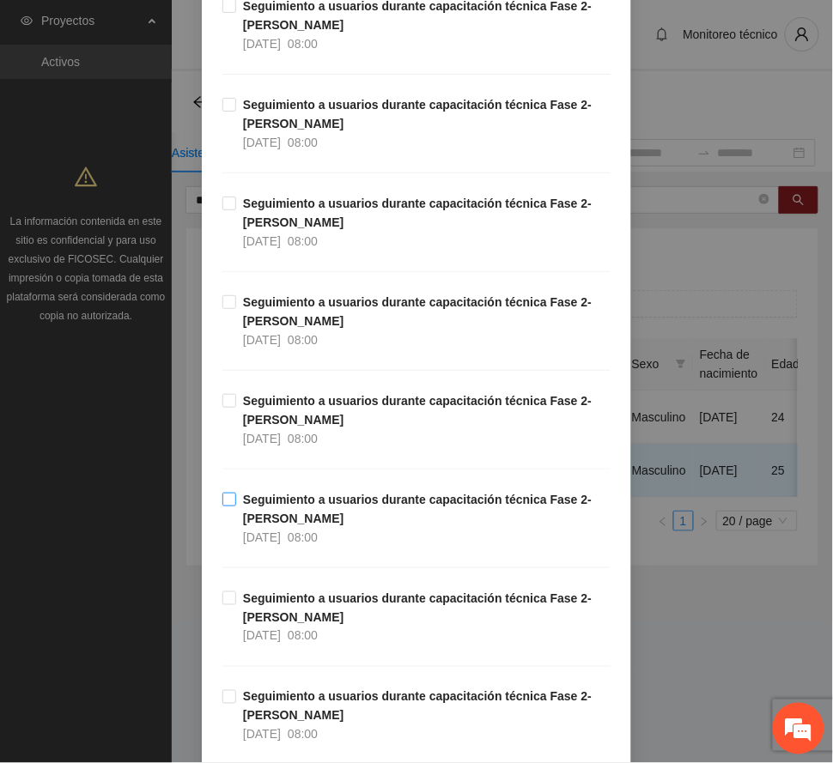
click at [307, 510] on span "Seguimiento a usuarios durante capacitación técnica Fase 2- [PERSON_NAME] [DATE…" at bounding box center [423, 518] width 374 height 57
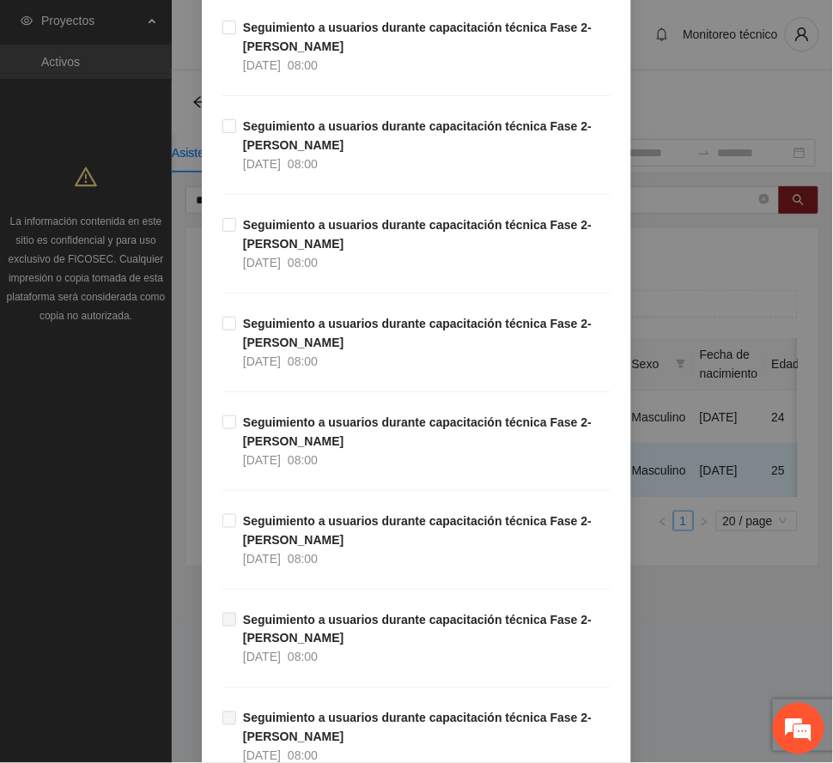
scroll to position [1031, 0]
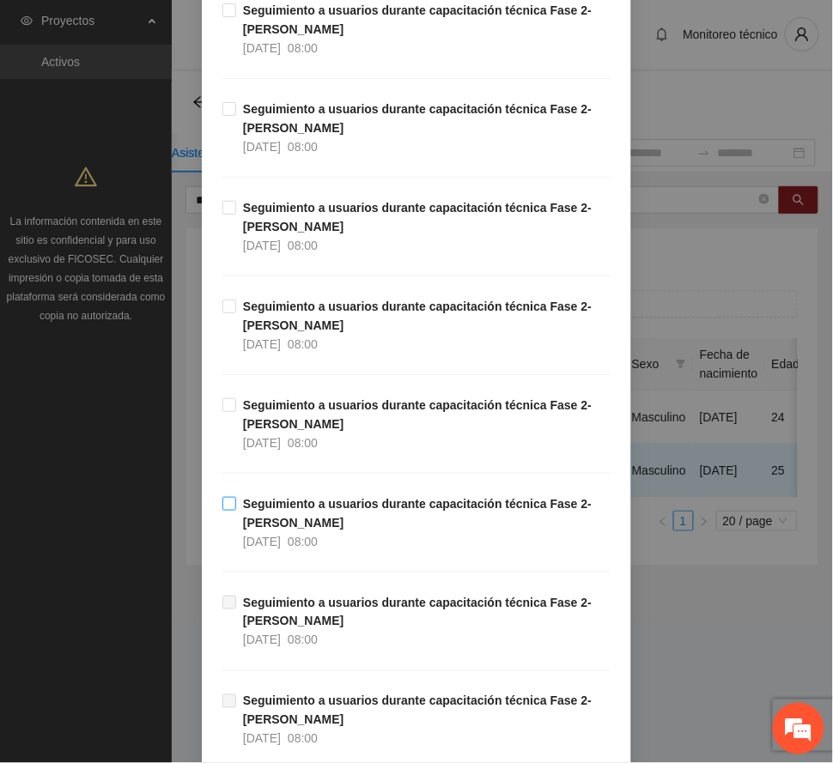
click at [279, 523] on strong "Seguimiento a usuarios durante capacitación técnica Fase 2- [PERSON_NAME]" at bounding box center [417, 513] width 349 height 33
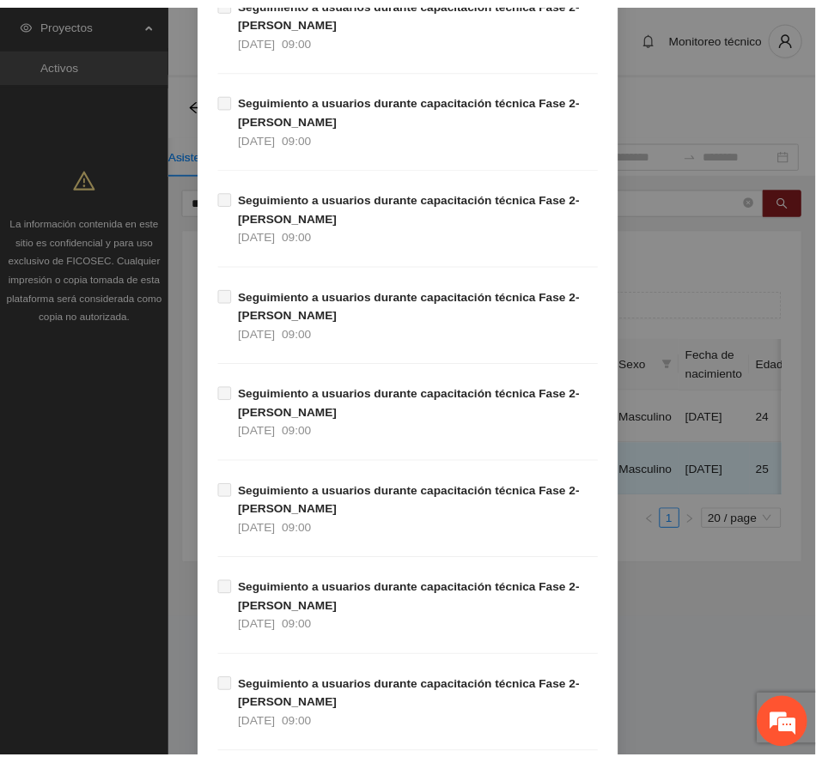
scroll to position [2876, 0]
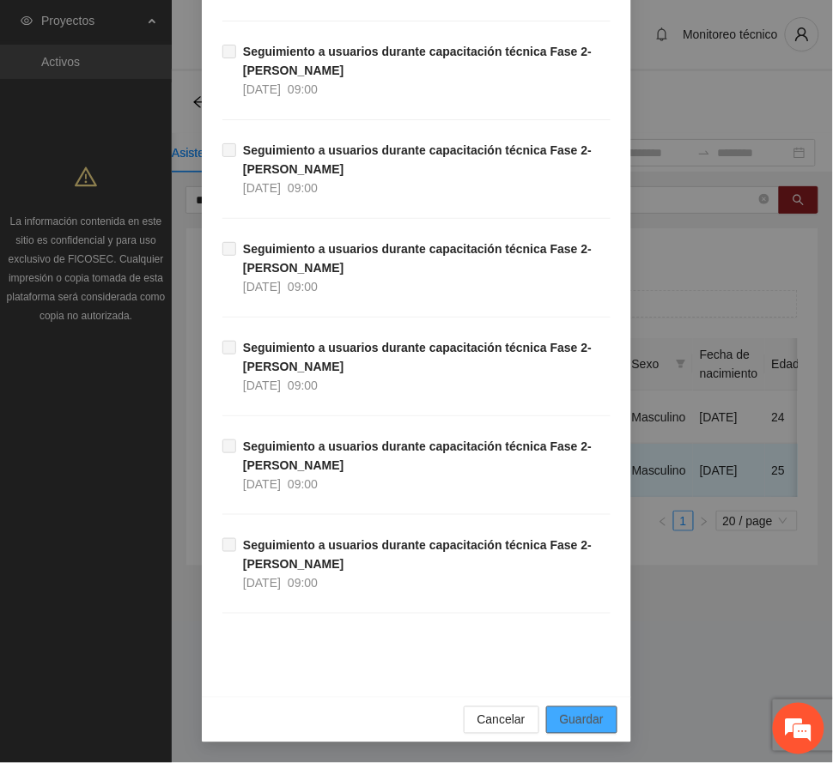
drag, startPoint x: 596, startPoint y: 719, endPoint x: 287, endPoint y: 723, distance: 309.2
click at [595, 719] on button "Guardar" at bounding box center [581, 720] width 71 height 27
